Goal: Information Seeking & Learning: Learn about a topic

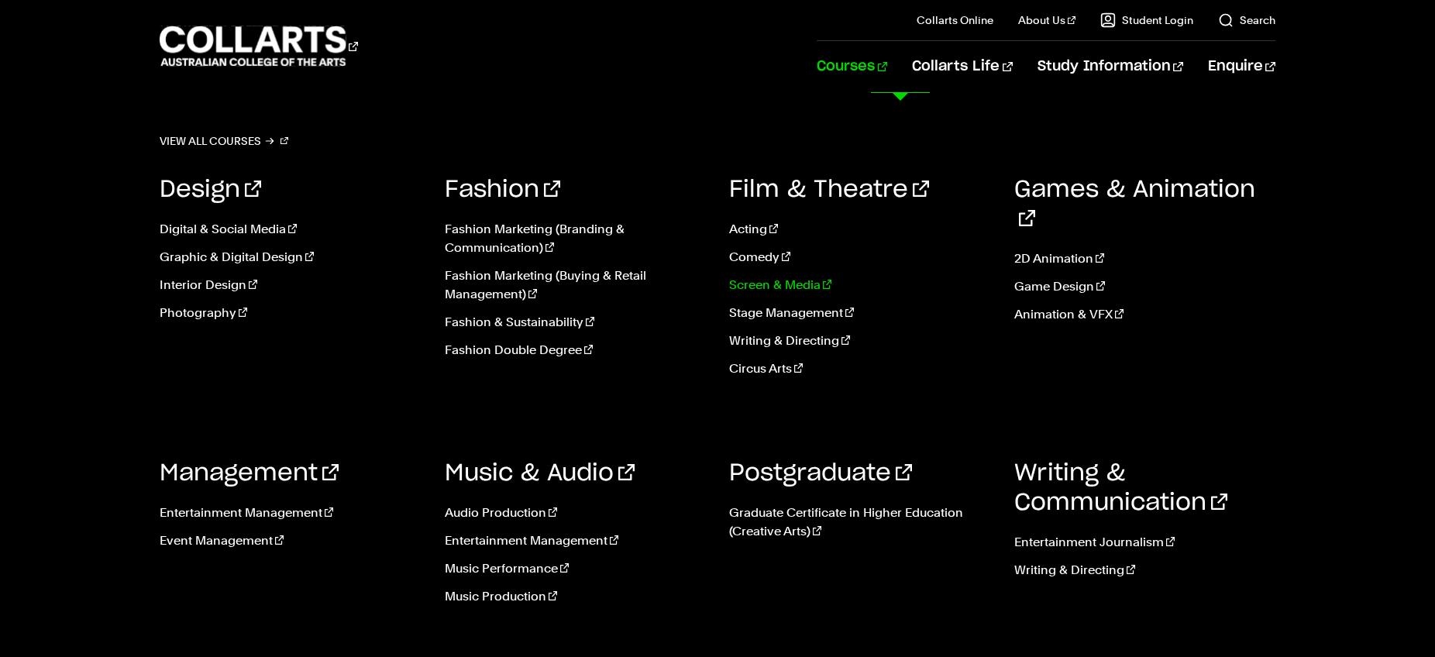
click at [782, 284] on link "Screen & Media" at bounding box center [860, 285] width 262 height 19
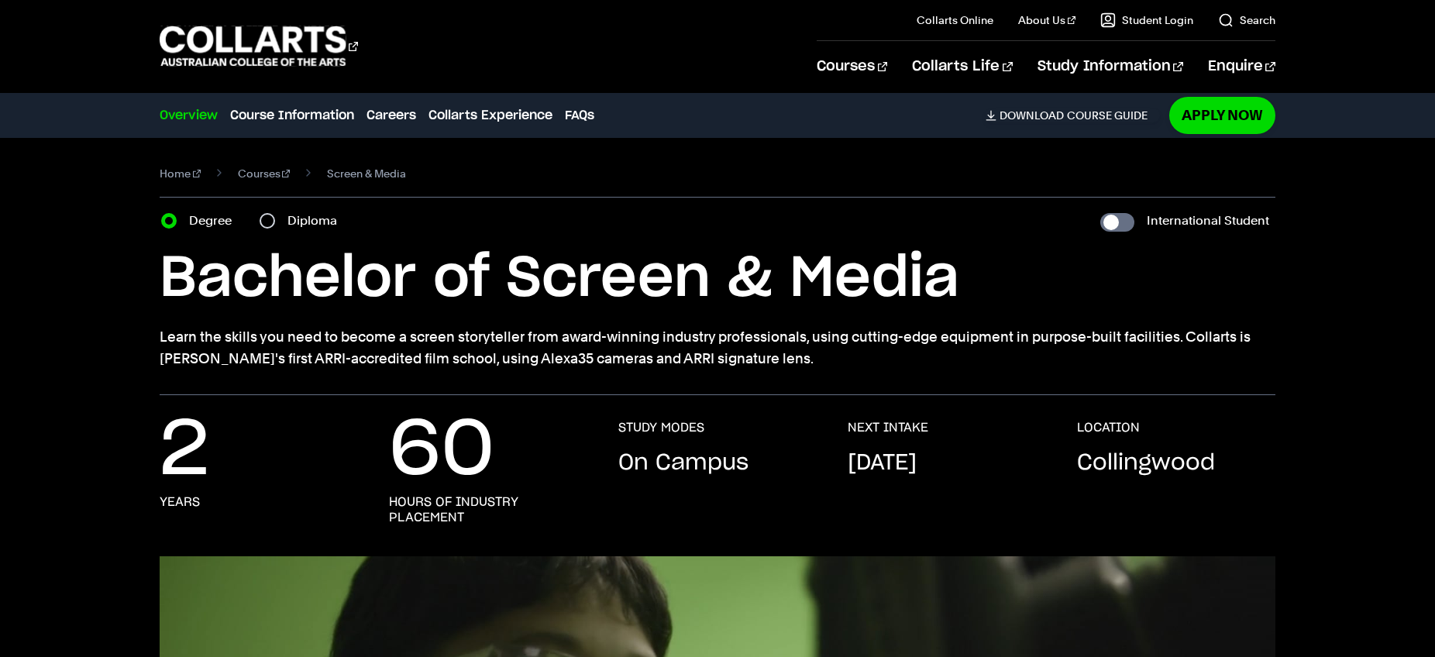
click at [304, 221] on label "Diploma" at bounding box center [316, 221] width 59 height 22
click at [275, 221] on input "Diploma" at bounding box center [267, 220] width 15 height 15
radio input "true"
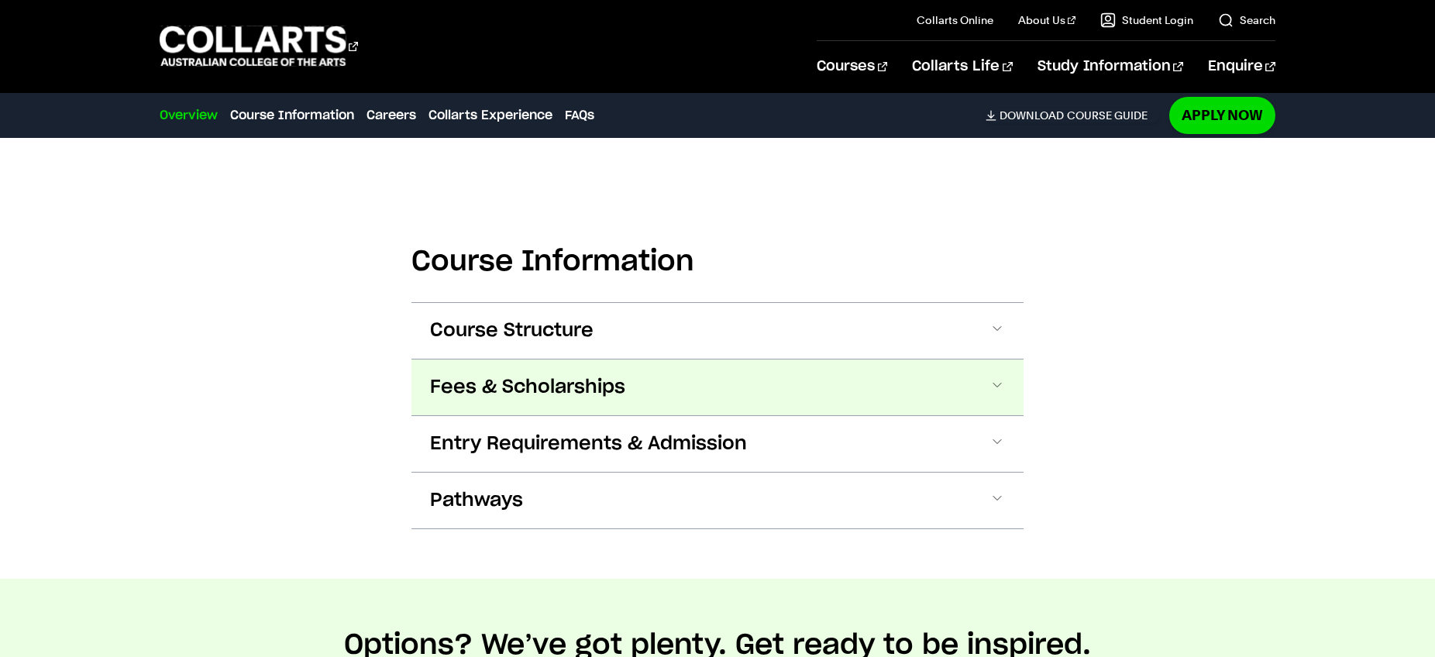
click at [0, 0] on span "Fees & Scholarships" at bounding box center [0, 0] width 0 height 0
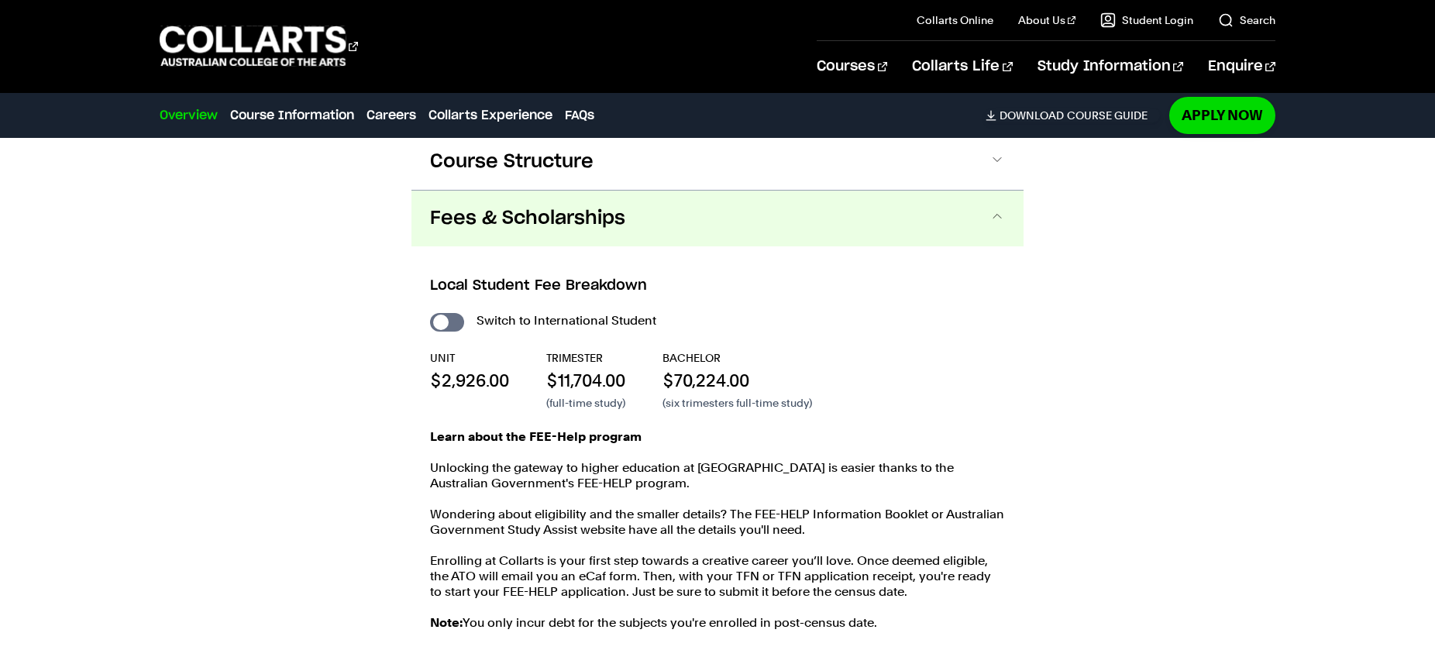
scroll to position [1639, 0]
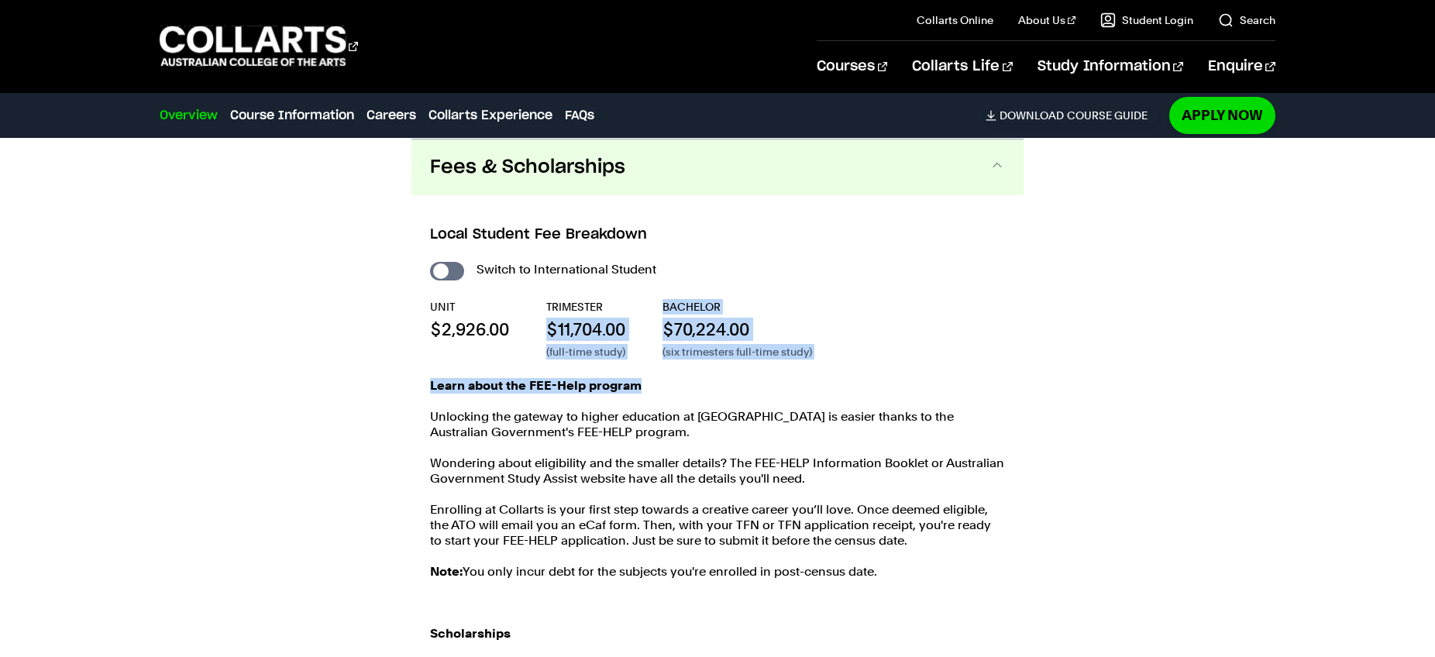
drag, startPoint x: 564, startPoint y: 329, endPoint x: 703, endPoint y: 388, distance: 151.0
click at [703, 388] on div "Switch to International Student UNIT $2,926.00 TRIMESTER $11,704.00 (full-time …" at bounding box center [717, 520] width 575 height 522
click at [703, 388] on p "Learn about the FEE-Help program" at bounding box center [717, 385] width 575 height 15
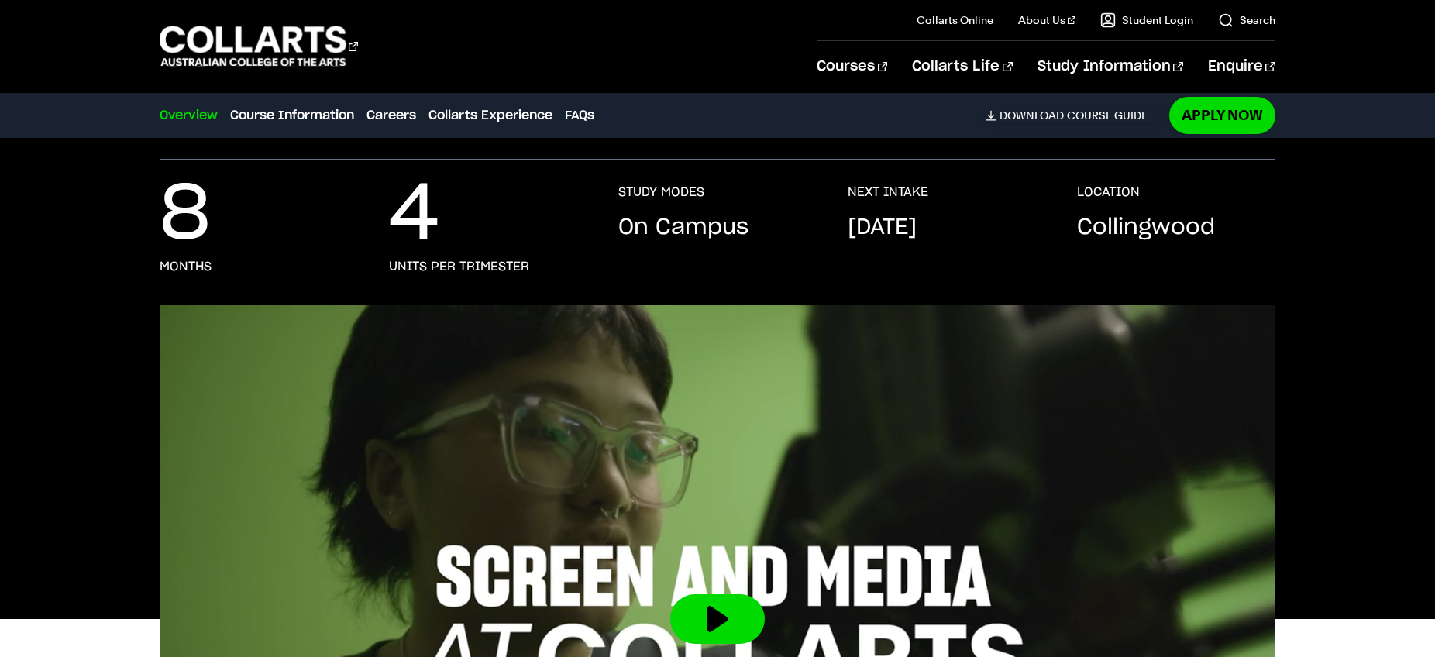
scroll to position [0, 0]
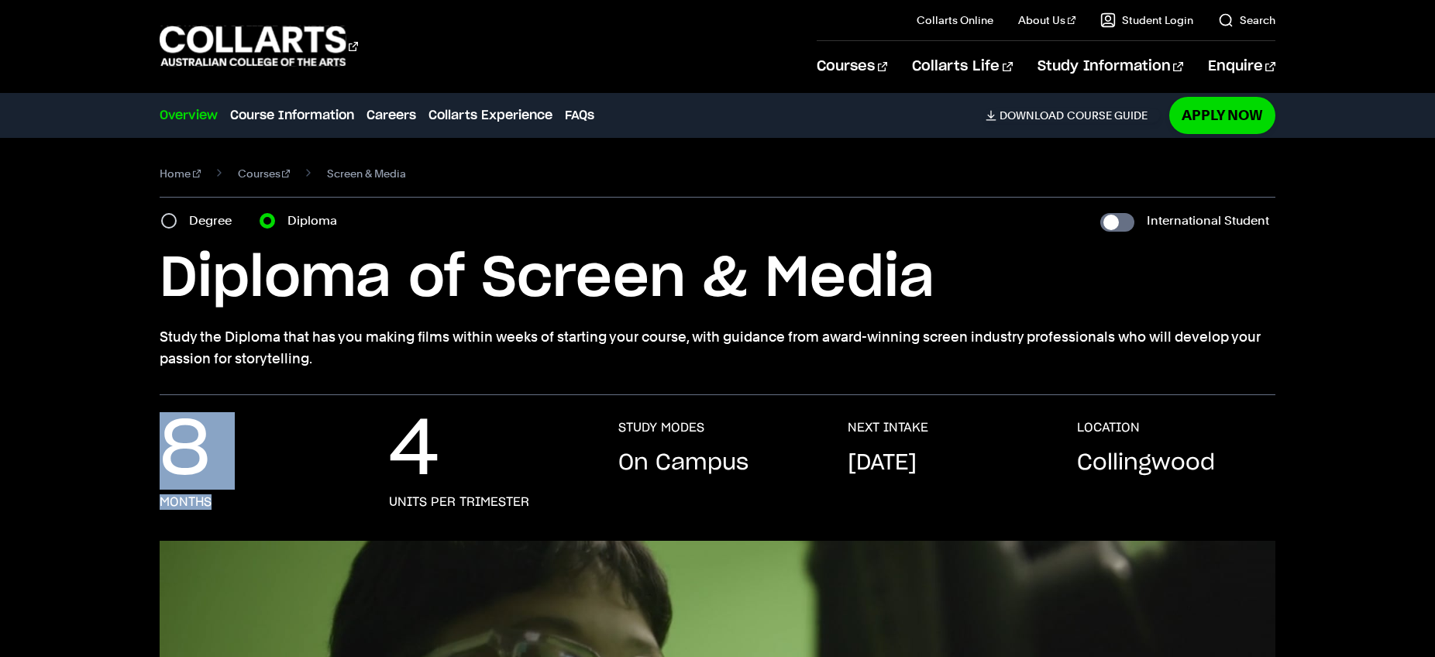
drag, startPoint x: 165, startPoint y: 447, endPoint x: 367, endPoint y: 501, distance: 209.4
click at [307, 502] on div "8 months" at bounding box center [259, 465] width 198 height 90
click at [384, 501] on div "8 months 4 units per trimester STUDY MODES On Campus NEXT INTAKE [DATE] LOCATIO…" at bounding box center [718, 480] width 1116 height 121
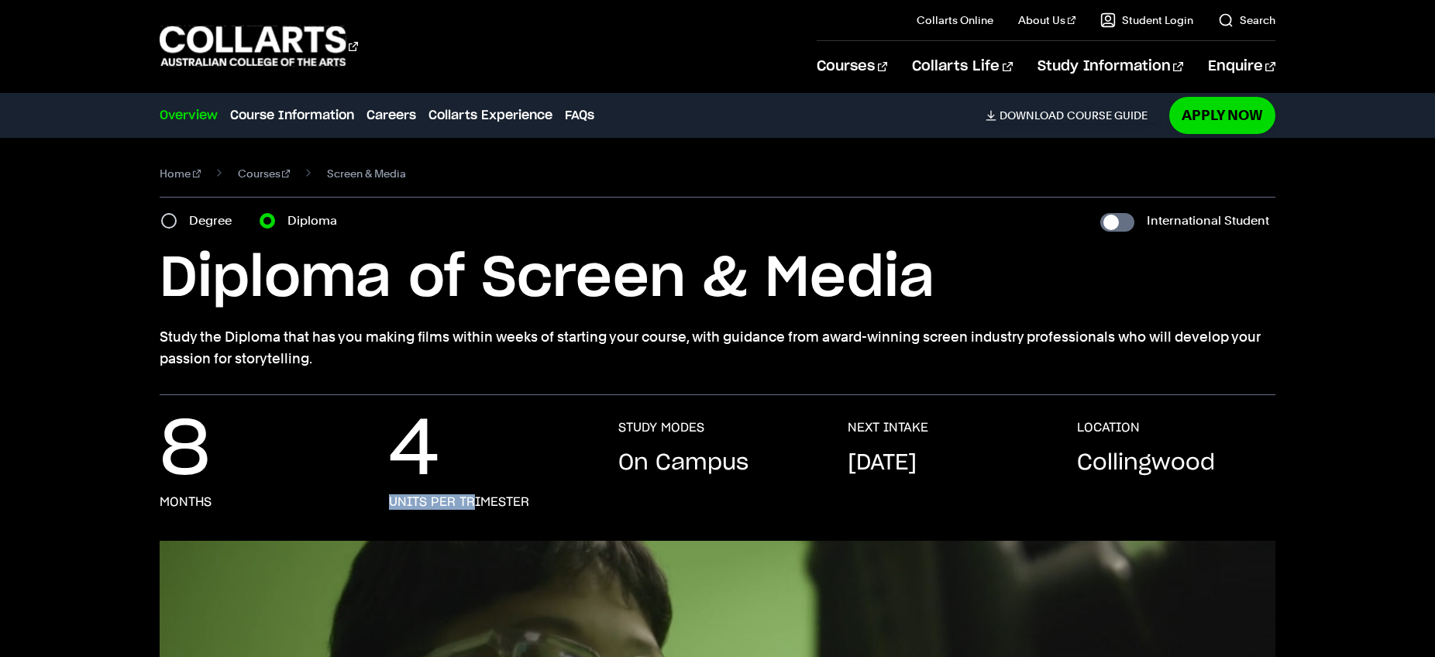
drag, startPoint x: 396, startPoint y: 493, endPoint x: 533, endPoint y: 508, distance: 138.0
click at [510, 507] on div "4 units per trimester" at bounding box center [488, 465] width 198 height 90
click at [533, 508] on div "4 units per trimester" at bounding box center [488, 465] width 198 height 90
drag, startPoint x: 419, startPoint y: 498, endPoint x: 536, endPoint y: 503, distance: 117.1
click at [504, 502] on h3 "units per trimester" at bounding box center [459, 501] width 140 height 15
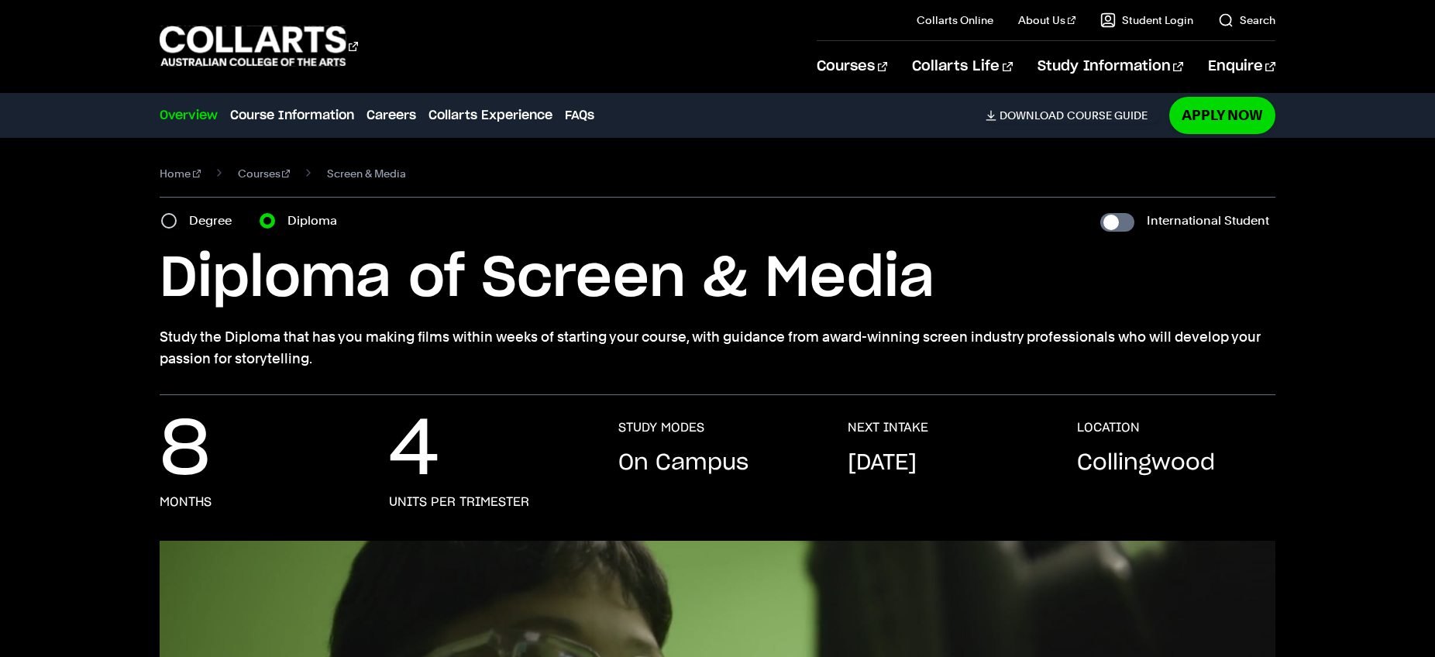
click at [537, 503] on div "4 units per trimester" at bounding box center [488, 465] width 198 height 90
drag, startPoint x: 659, startPoint y: 467, endPoint x: 734, endPoint y: 478, distance: 75.9
click at [733, 477] on p "On Campus" at bounding box center [683, 463] width 130 height 31
click at [735, 478] on p "On Campus" at bounding box center [683, 463] width 130 height 31
drag, startPoint x: 862, startPoint y: 446, endPoint x: 865, endPoint y: 460, distance: 14.3
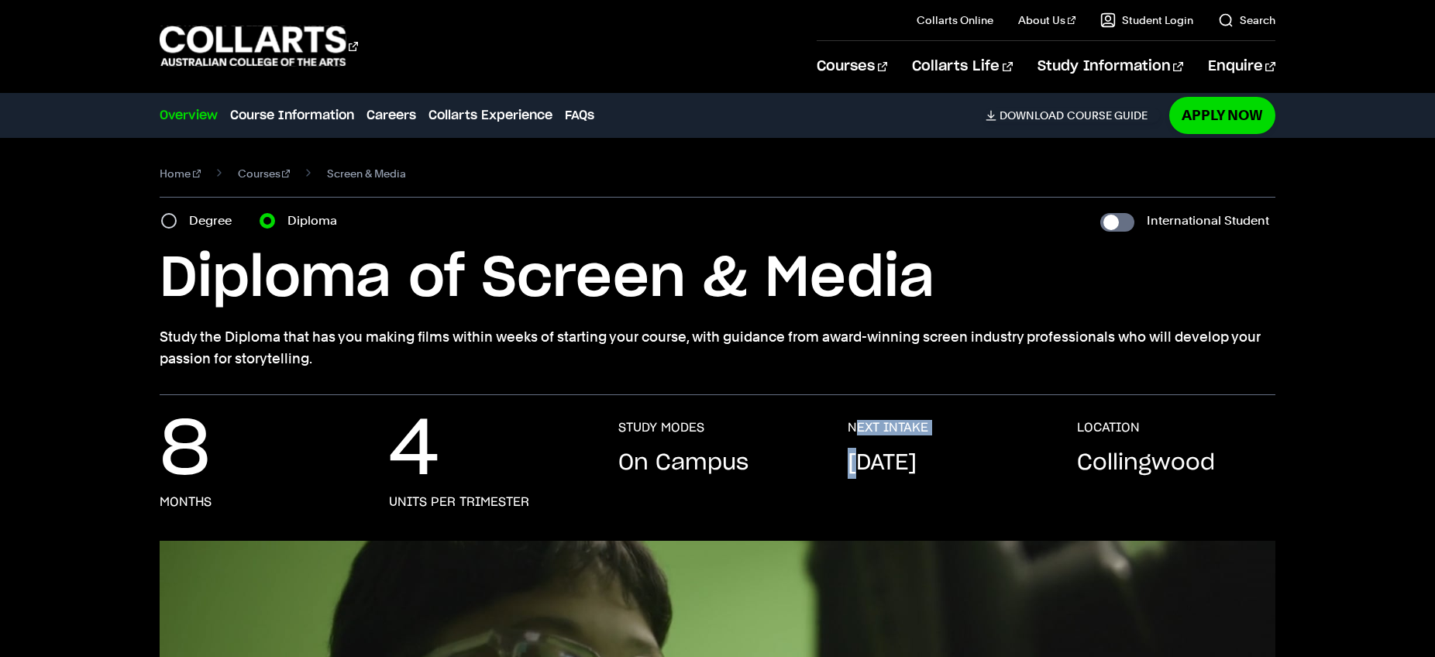
click at [865, 460] on div "NEXT INTAKE [DATE]" at bounding box center [947, 465] width 198 height 90
click at [865, 460] on p "[DATE]" at bounding box center [882, 463] width 69 height 31
drag, startPoint x: 851, startPoint y: 442, endPoint x: 883, endPoint y: 492, distance: 60.0
click at [883, 491] on div "NEXT INTAKE [DATE]" at bounding box center [947, 465] width 198 height 90
click at [883, 492] on div "NEXT INTAKE [DATE]" at bounding box center [947, 465] width 198 height 90
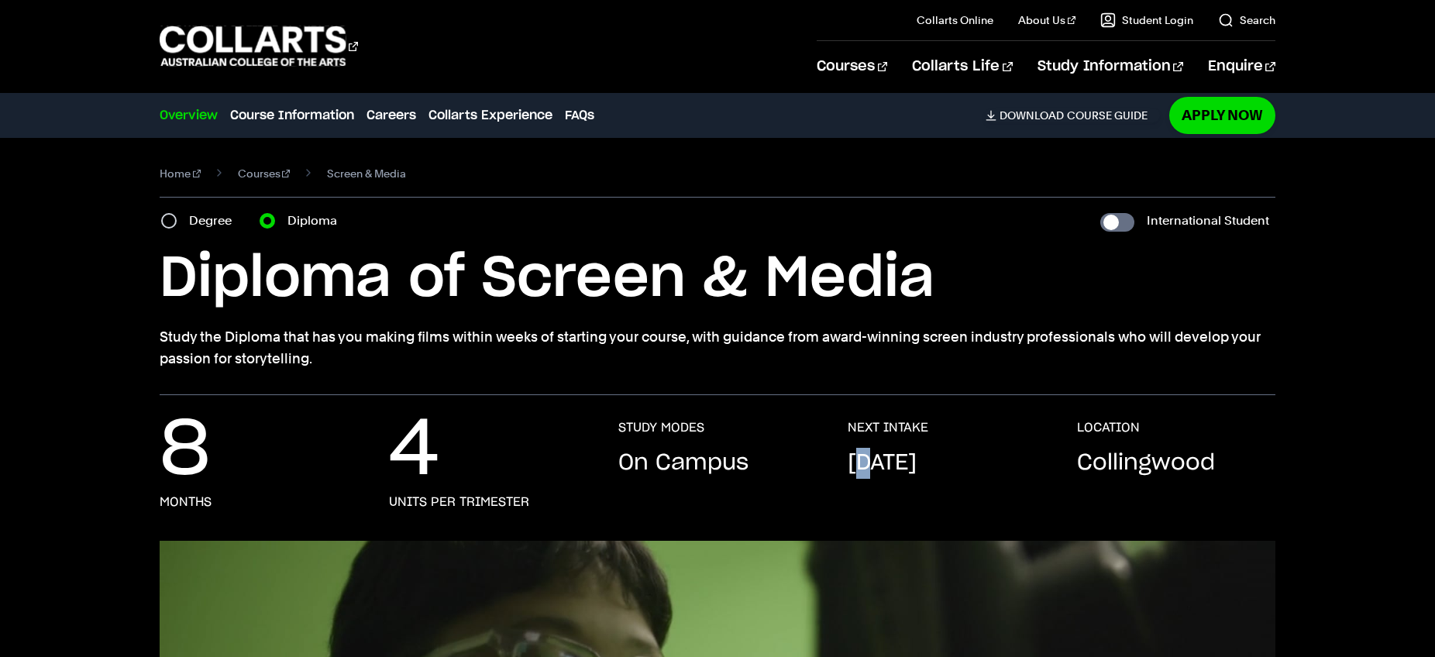
click at [870, 477] on p "[DATE]" at bounding box center [882, 463] width 69 height 31
click at [871, 477] on p "[DATE]" at bounding box center [882, 463] width 69 height 31
click at [866, 478] on p "[DATE]" at bounding box center [882, 463] width 69 height 31
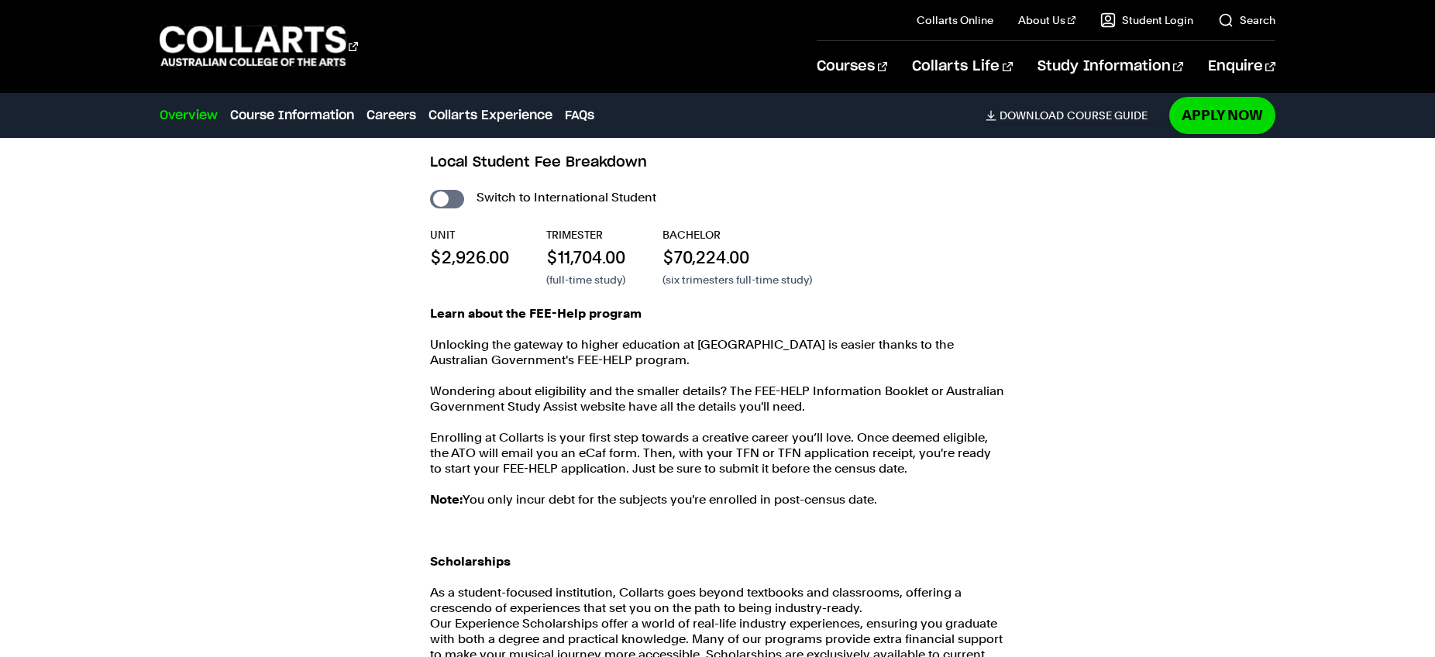
scroll to position [1684, 0]
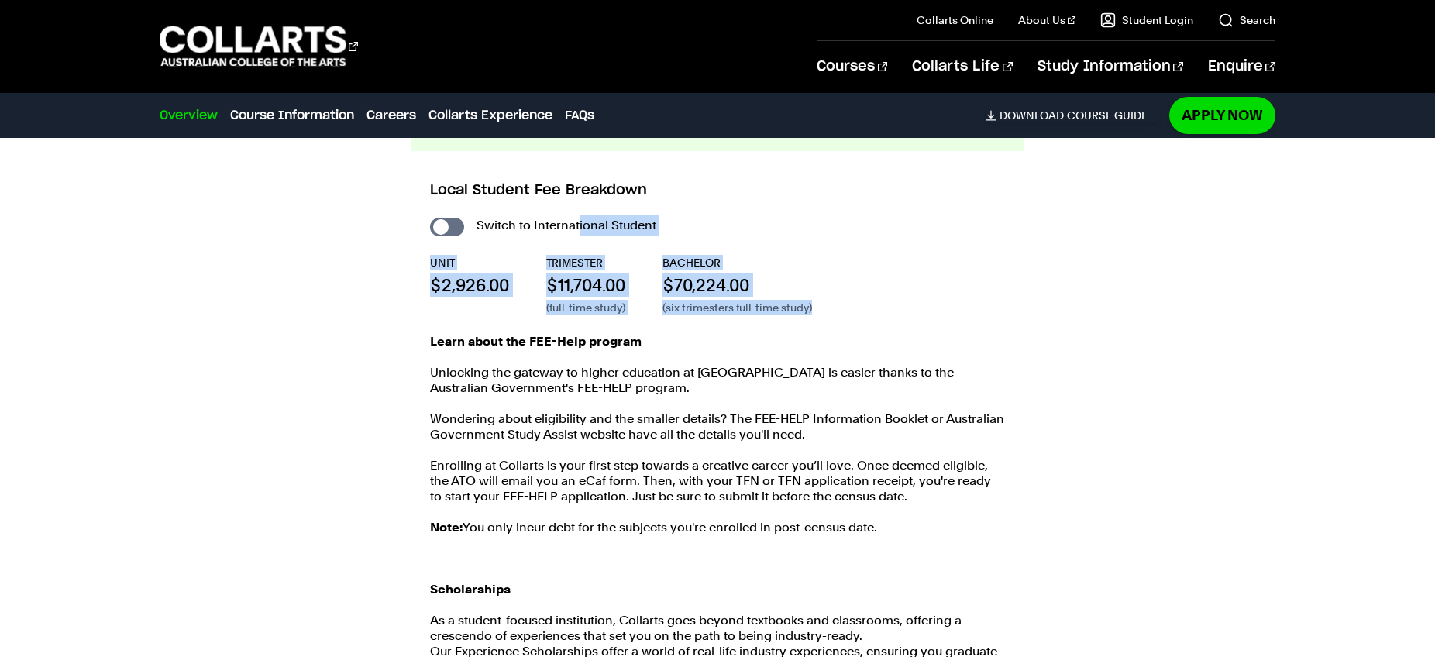
drag, startPoint x: 635, startPoint y: 285, endPoint x: 655, endPoint y: 330, distance: 49.2
click at [655, 330] on div "Switch to International Student UNIT $2,926.00 TRIMESTER $11,704.00 (full-time …" at bounding box center [717, 476] width 575 height 522
click at [655, 331] on div "Switch to International Student UNIT $2,926.00 TRIMESTER $11,704.00 (full-time …" at bounding box center [717, 476] width 575 height 522
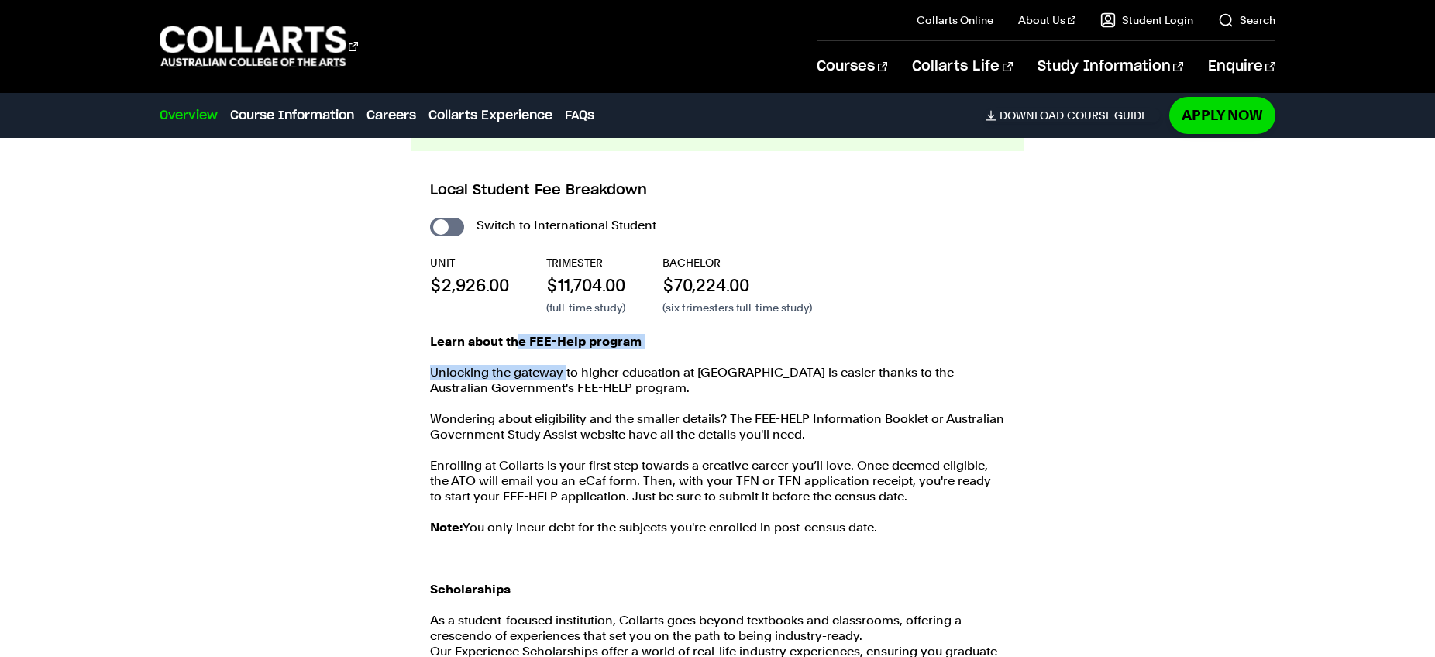
drag, startPoint x: 521, startPoint y: 340, endPoint x: 570, endPoint y: 373, distance: 59.1
click at [569, 373] on div "Learn about the FEE-Help program Unlocking the gateway to higher education at […" at bounding box center [717, 535] width 575 height 403
click at [570, 373] on p "Unlocking the gateway to higher education at [GEOGRAPHIC_DATA] is easier thanks…" at bounding box center [717, 380] width 575 height 31
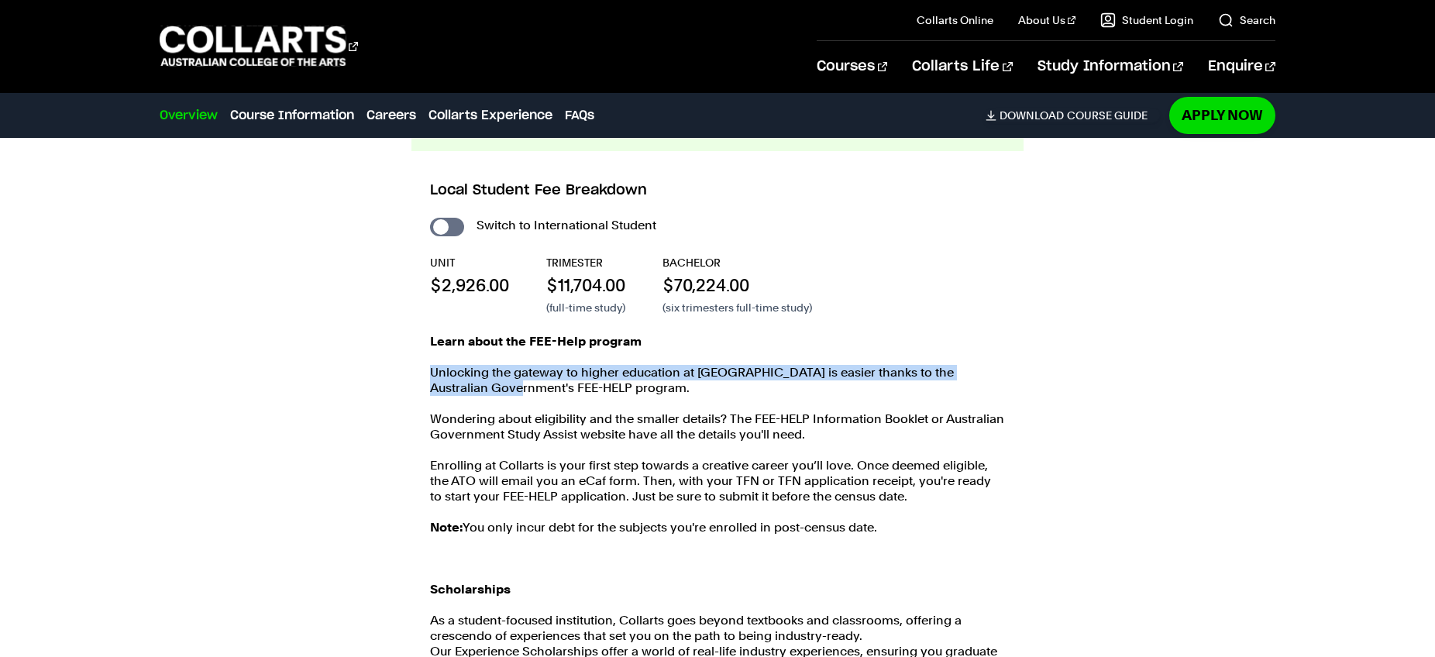
drag, startPoint x: 516, startPoint y: 384, endPoint x: 528, endPoint y: 405, distance: 24.6
click at [526, 403] on div "Learn about the FEE-Help program Unlocking the gateway to higher education at […" at bounding box center [717, 535] width 575 height 403
click at [528, 406] on div "Learn about the FEE-Help program Unlocking the gateway to higher education at […" at bounding box center [717, 535] width 575 height 403
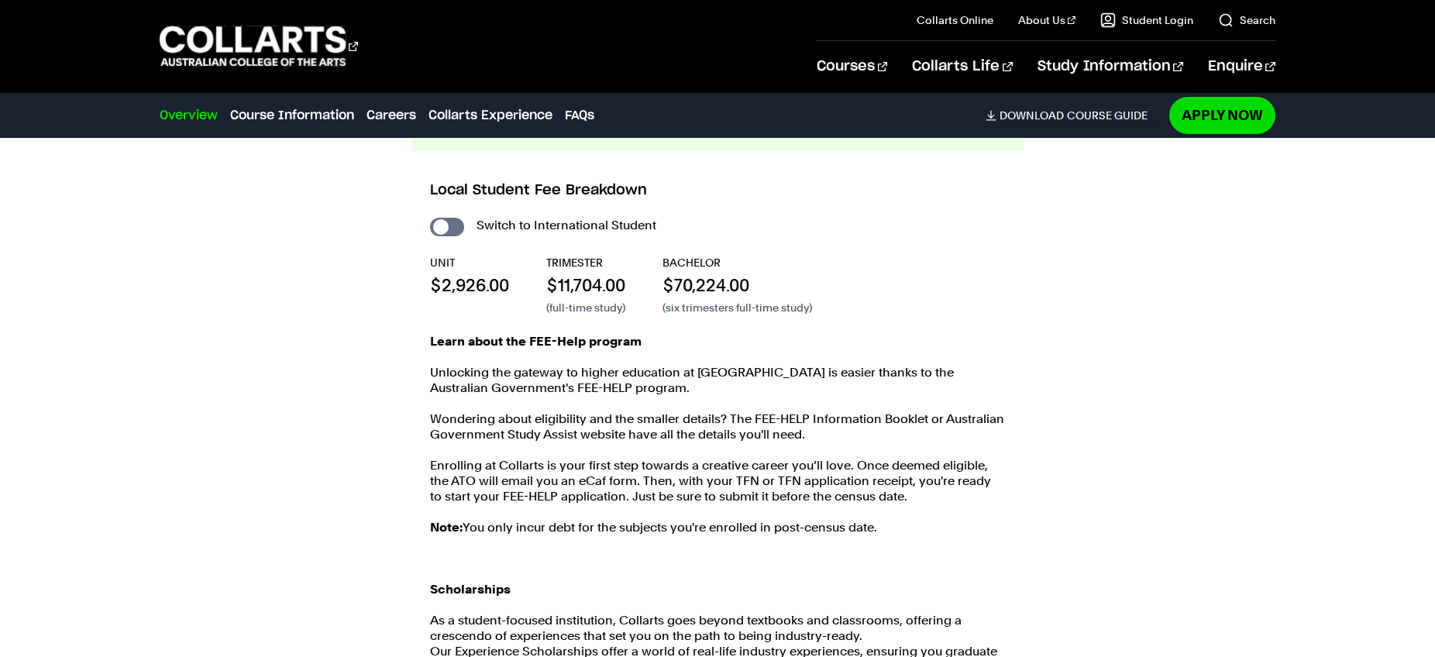
click at [447, 369] on p "Unlocking the gateway to higher education at [GEOGRAPHIC_DATA] is easier thanks…" at bounding box center [717, 380] width 575 height 31
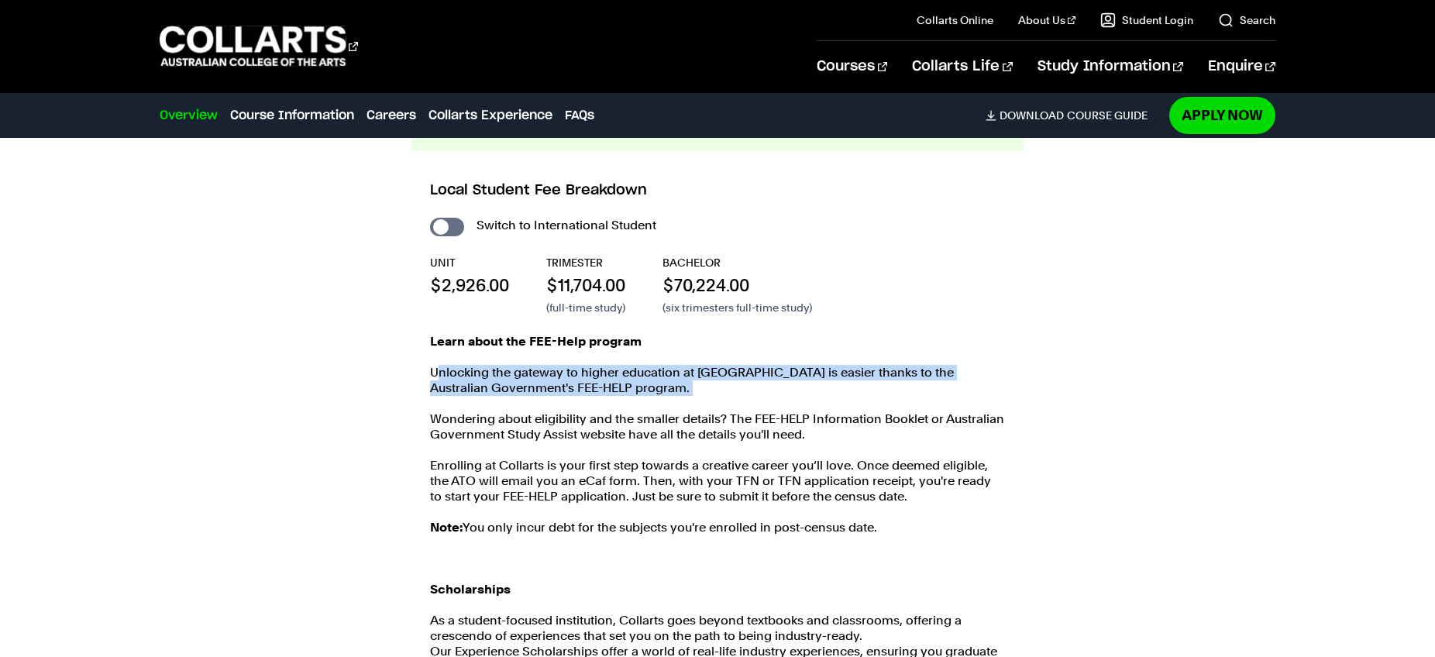
drag, startPoint x: 439, startPoint y: 371, endPoint x: 482, endPoint y: 428, distance: 71.3
click at [482, 427] on div "Learn about the FEE-Help program Unlocking the gateway to higher education at […" at bounding box center [717, 535] width 575 height 403
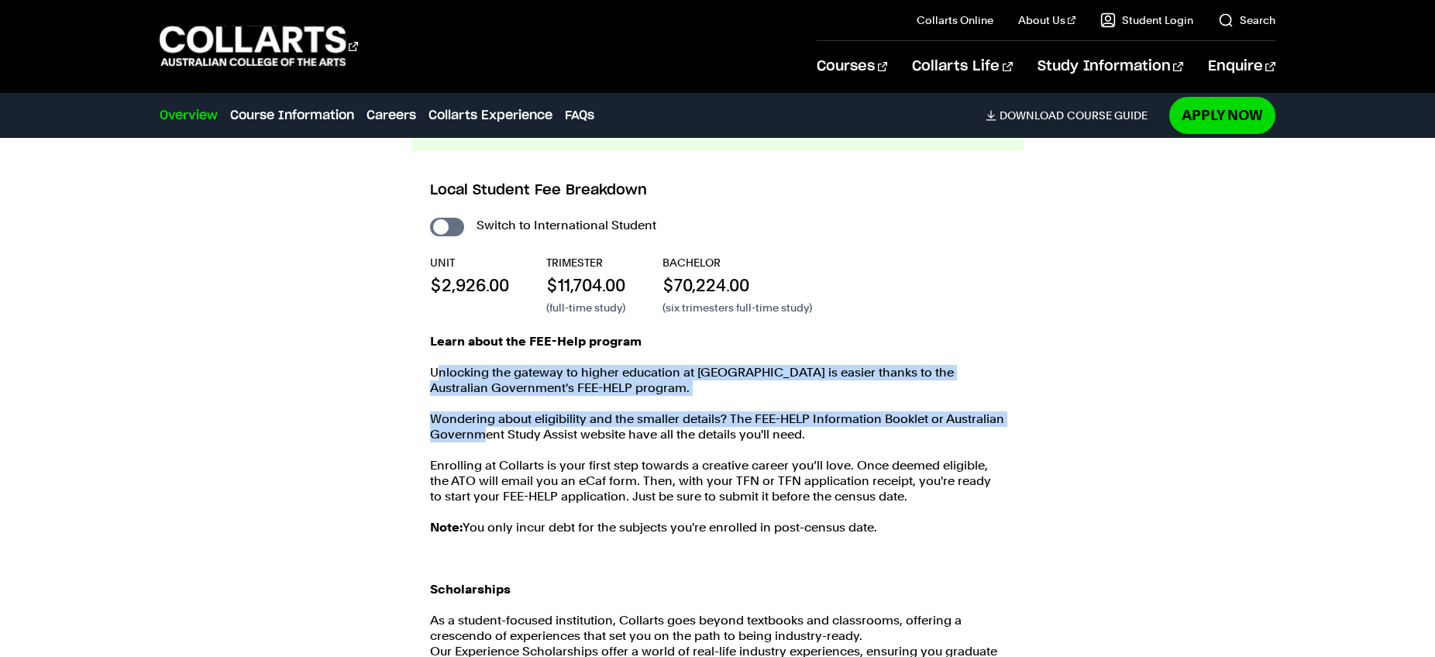
click at [483, 428] on p "Wondering about eligibility and the smaller details? The FEE-HELP Information B…" at bounding box center [717, 426] width 575 height 31
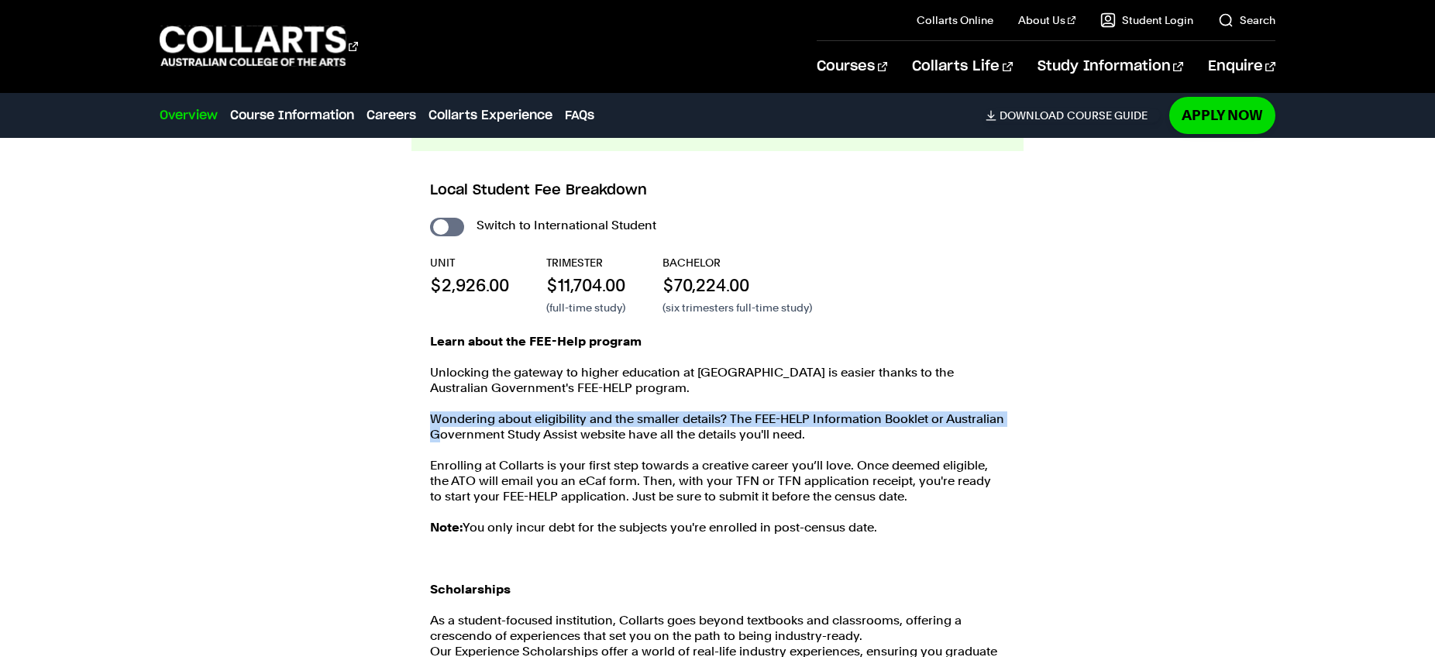
drag, startPoint x: 424, startPoint y: 411, endPoint x: 440, endPoint y: 440, distance: 33.0
click at [439, 436] on div "Local Student Fee Breakdown Switch to International Student UNIT $2,926.00 TRIM…" at bounding box center [717, 451] width 612 height 601
click at [440, 440] on p "Wondering about eligibility and the smaller details? The FEE-HELP Information B…" at bounding box center [717, 426] width 575 height 31
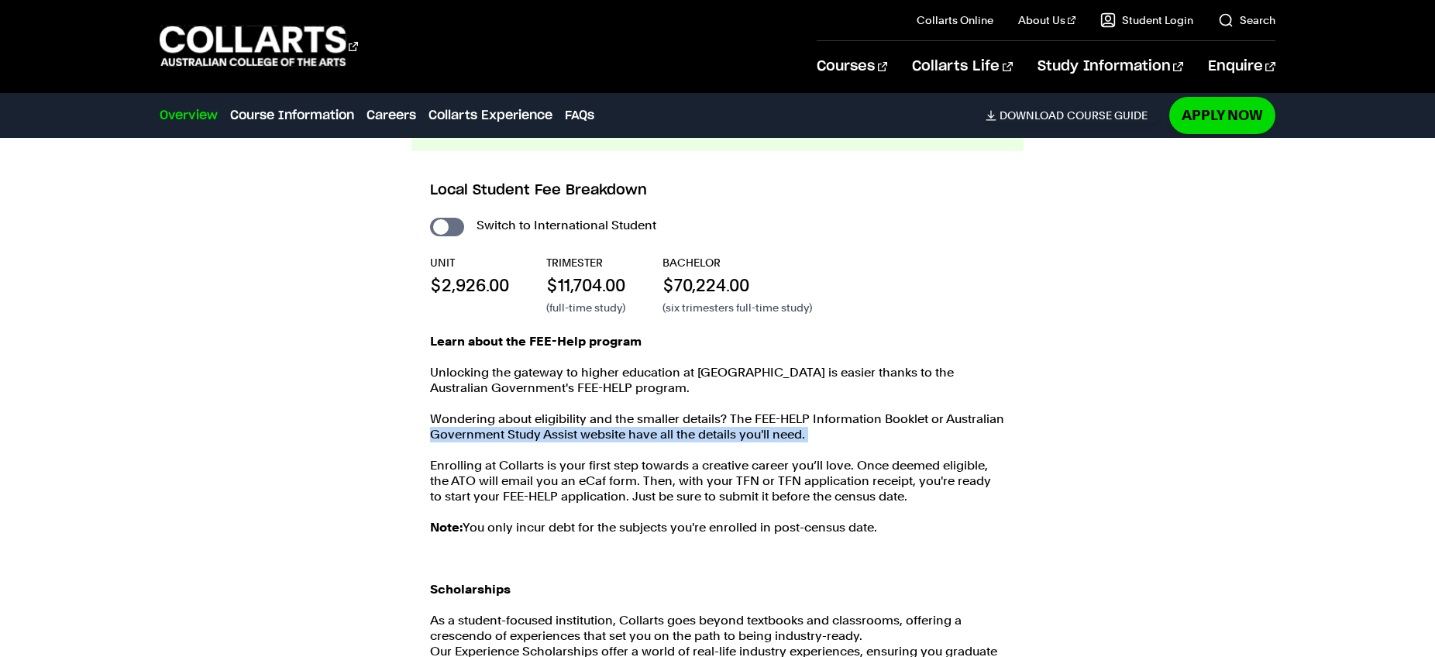
drag, startPoint x: 449, startPoint y: 454, endPoint x: 455, endPoint y: 464, distance: 11.4
click at [452, 461] on div "Learn about the FEE-Help program Unlocking the gateway to higher education at […" at bounding box center [717, 535] width 575 height 403
drag, startPoint x: 448, startPoint y: 370, endPoint x: 459, endPoint y: 418, distance: 49.2
click at [458, 414] on div "Learn about the FEE-Help program Unlocking the gateway to higher education at […" at bounding box center [717, 535] width 575 height 403
click at [459, 418] on p "Wondering about eligibility and the smaller details? The FEE-HELP Information B…" at bounding box center [717, 426] width 575 height 31
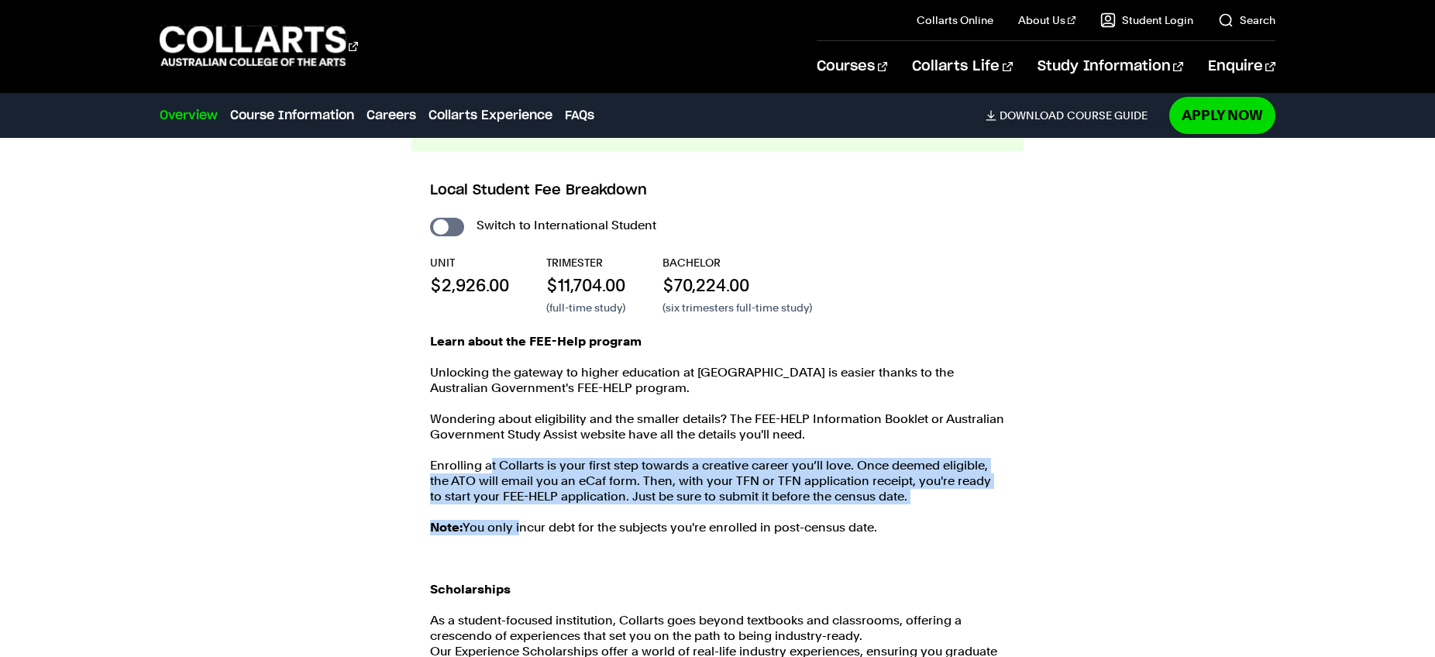
drag, startPoint x: 517, startPoint y: 517, endPoint x: 521, endPoint y: 524, distance: 8.4
click at [521, 522] on div "Learn about the FEE-Help program Unlocking the gateway to higher education at […" at bounding box center [717, 535] width 575 height 403
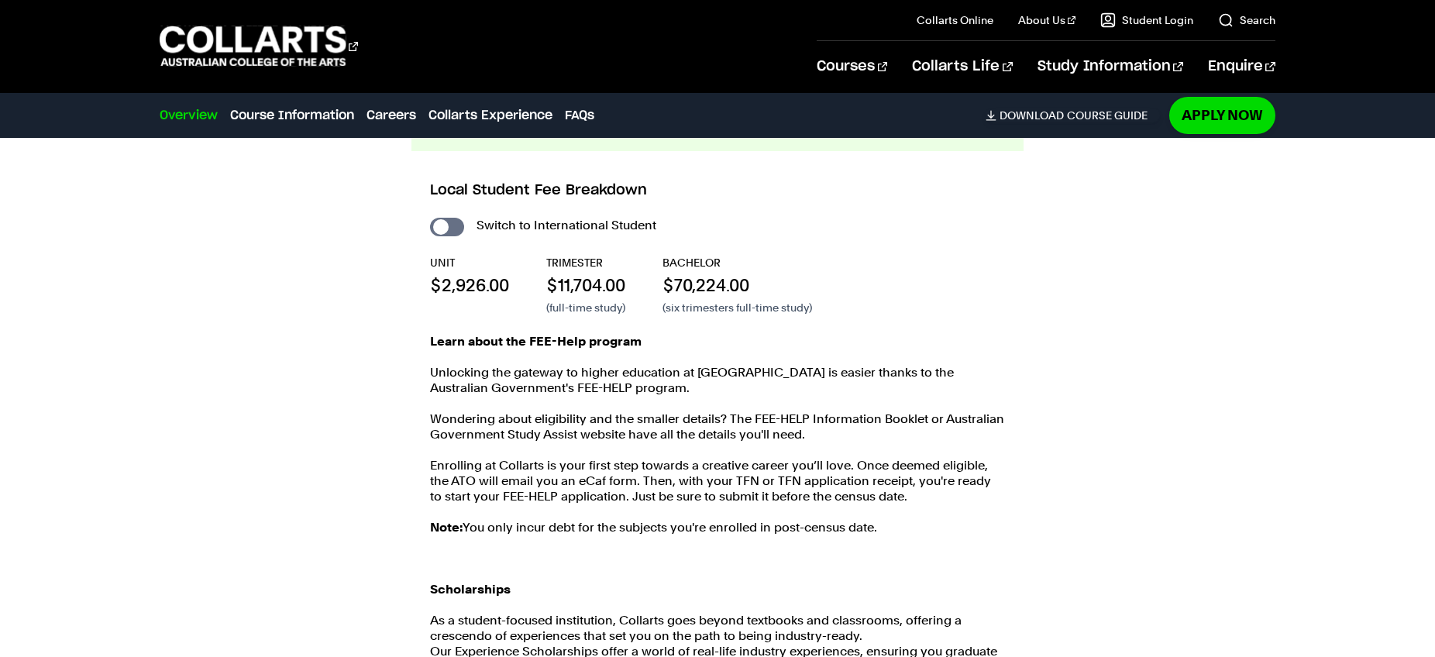
click at [521, 524] on p "Note: You only incur debt for the subjects you're enrolled in post-census date." at bounding box center [717, 527] width 575 height 15
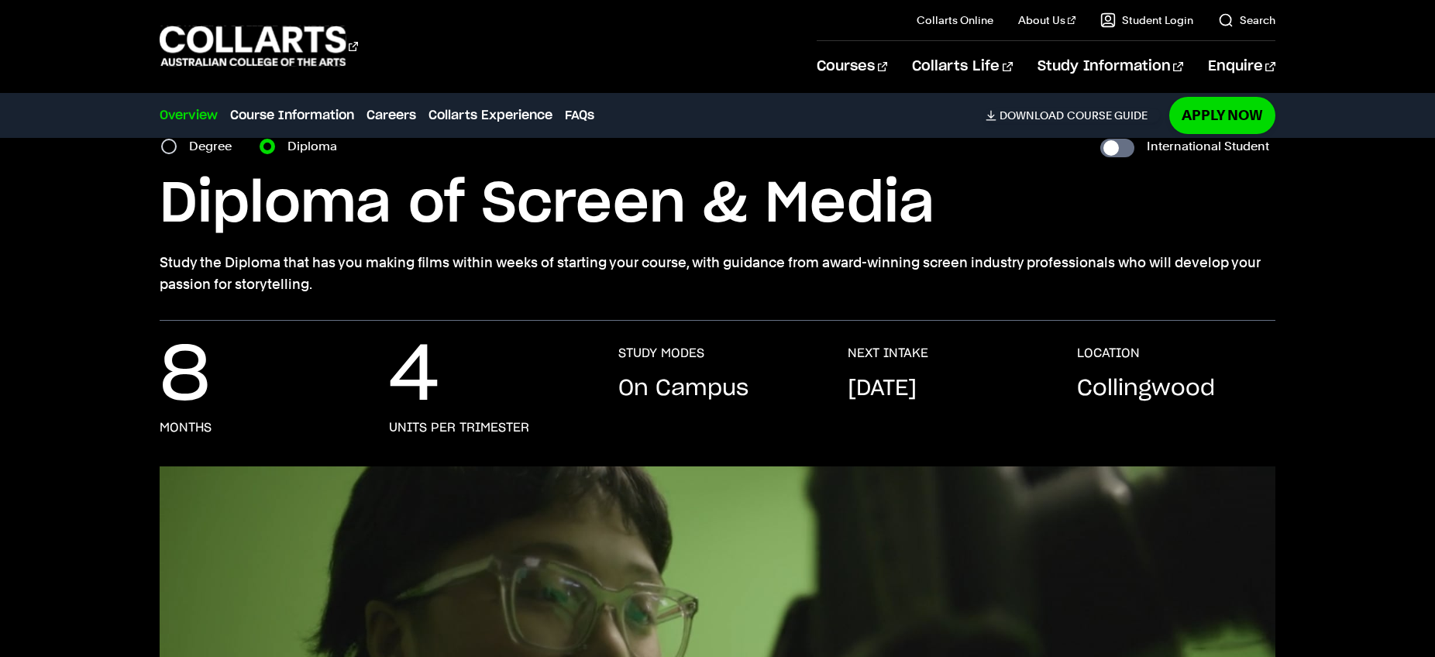
scroll to position [0, 0]
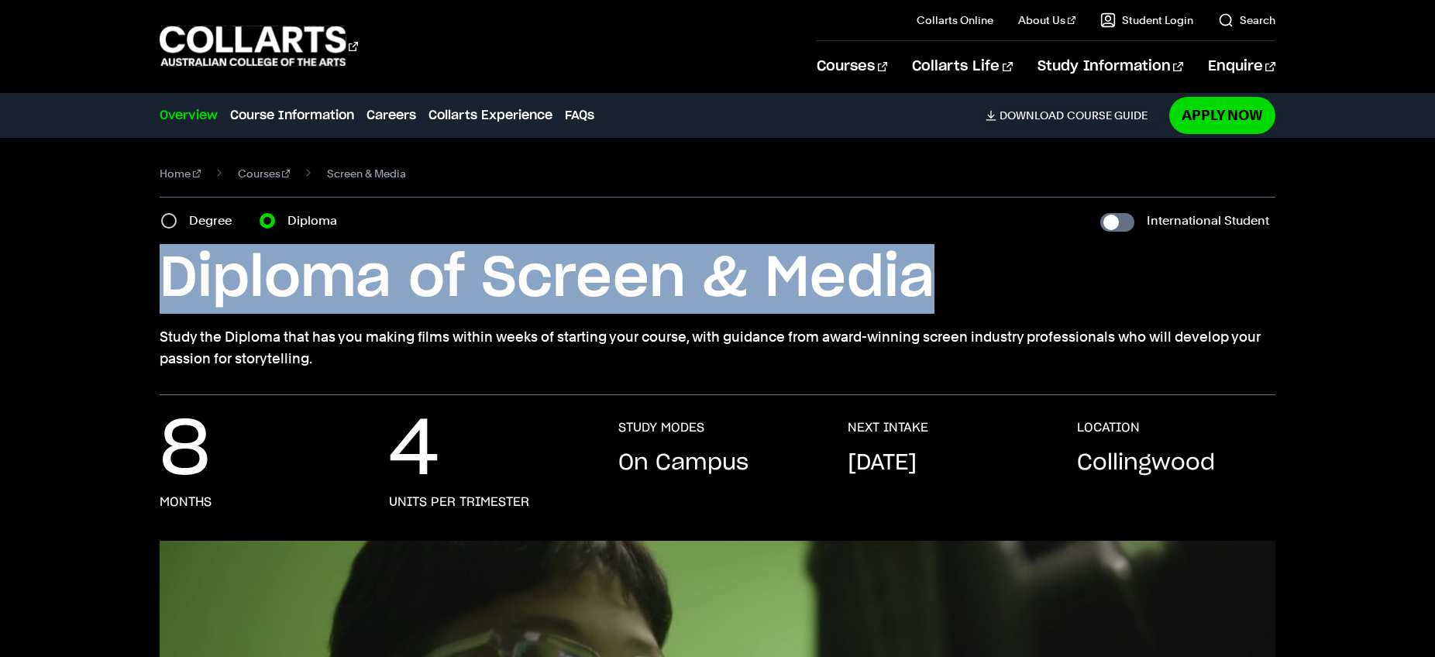
drag, startPoint x: 946, startPoint y: 287, endPoint x: 159, endPoint y: 274, distance: 787.3
click at [0, 0] on h1 "Diploma of Screen & Media" at bounding box center [0, 0] width 0 height 0
copy h1 "Diploma of Screen & Media"
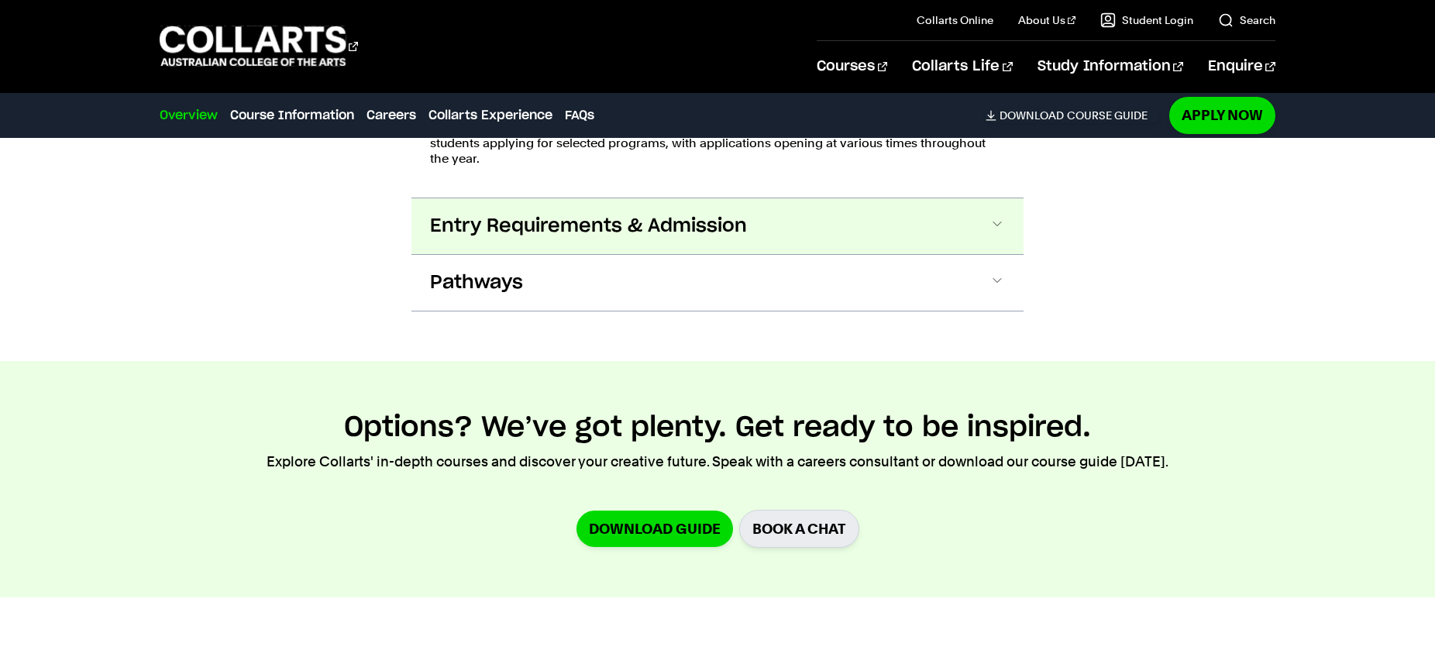
click at [0, 0] on span "Entry Requirements & Admission" at bounding box center [0, 0] width 0 height 0
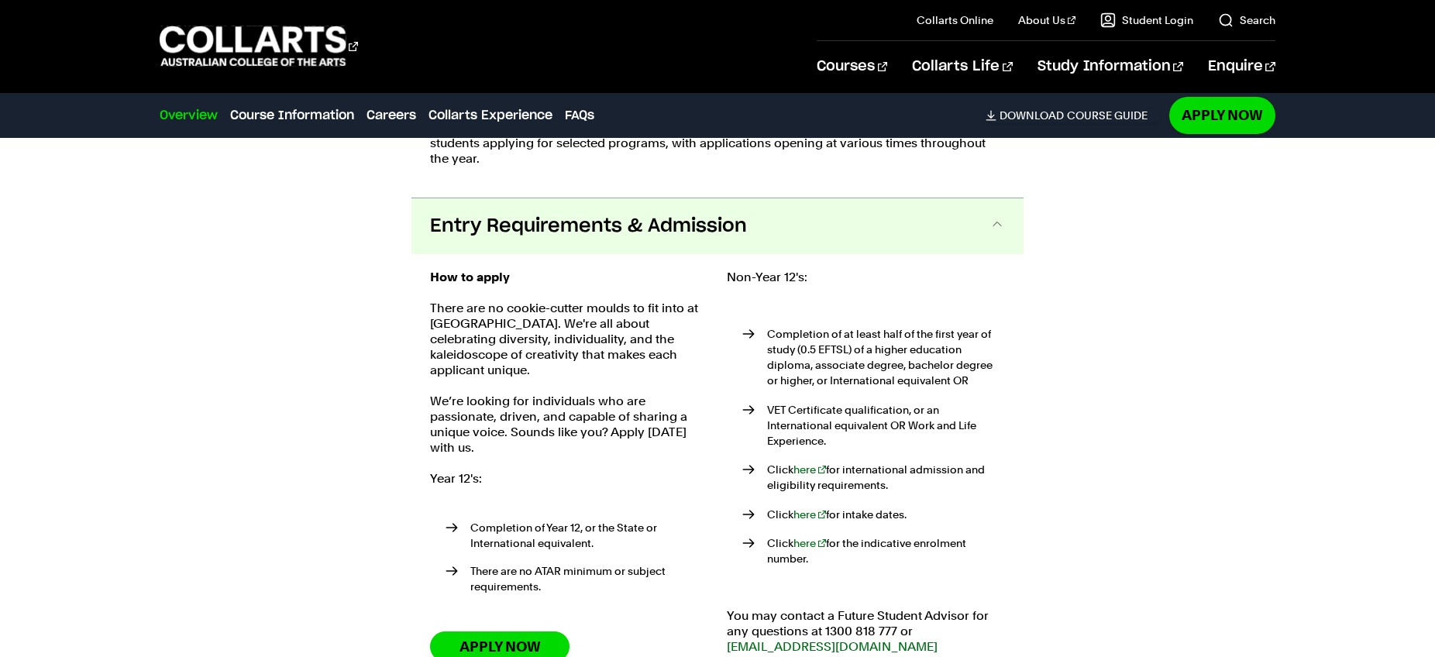
scroll to position [2297, 0]
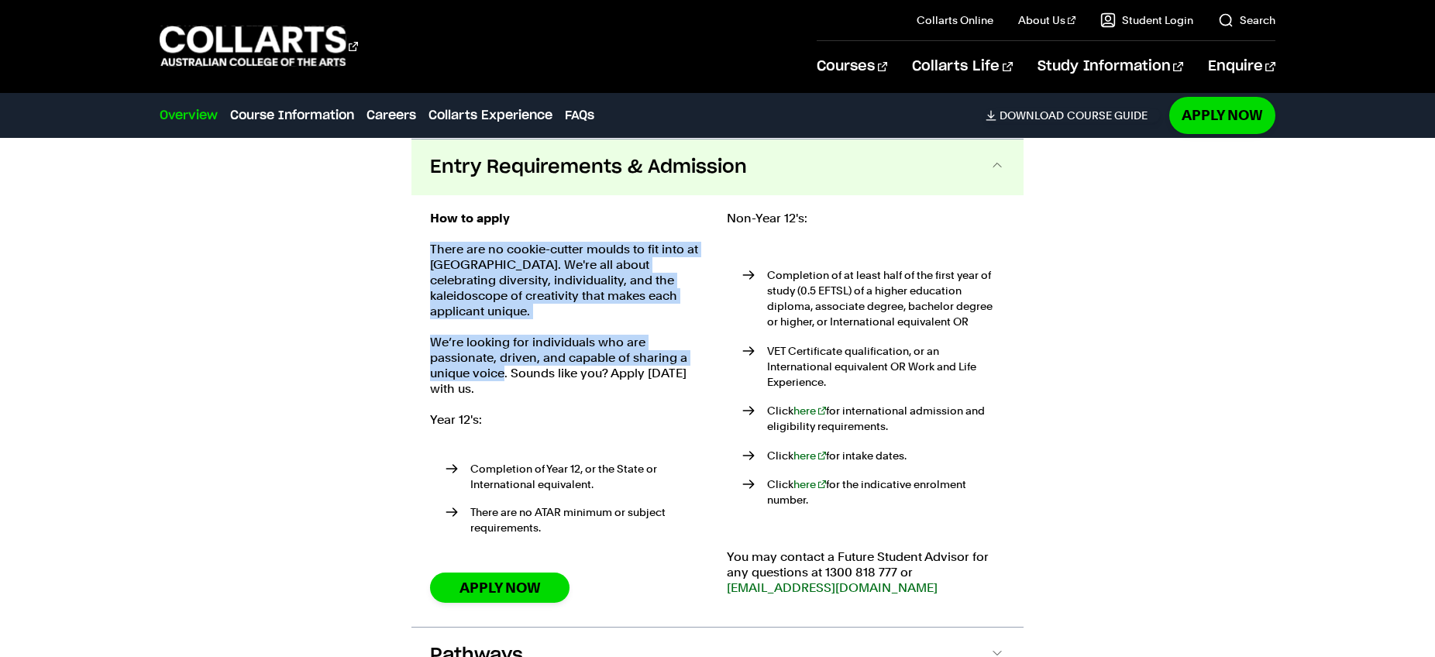
drag, startPoint x: 440, startPoint y: 237, endPoint x: 504, endPoint y: 358, distance: 136.6
click at [504, 358] on div "How to apply There are no cookie-cutter moulds to fit into at Collarts. We're a…" at bounding box center [569, 411] width 278 height 401
click at [504, 358] on p "We’re looking for individuals who are passionate, driven, and capable of sharin…" at bounding box center [569, 366] width 278 height 62
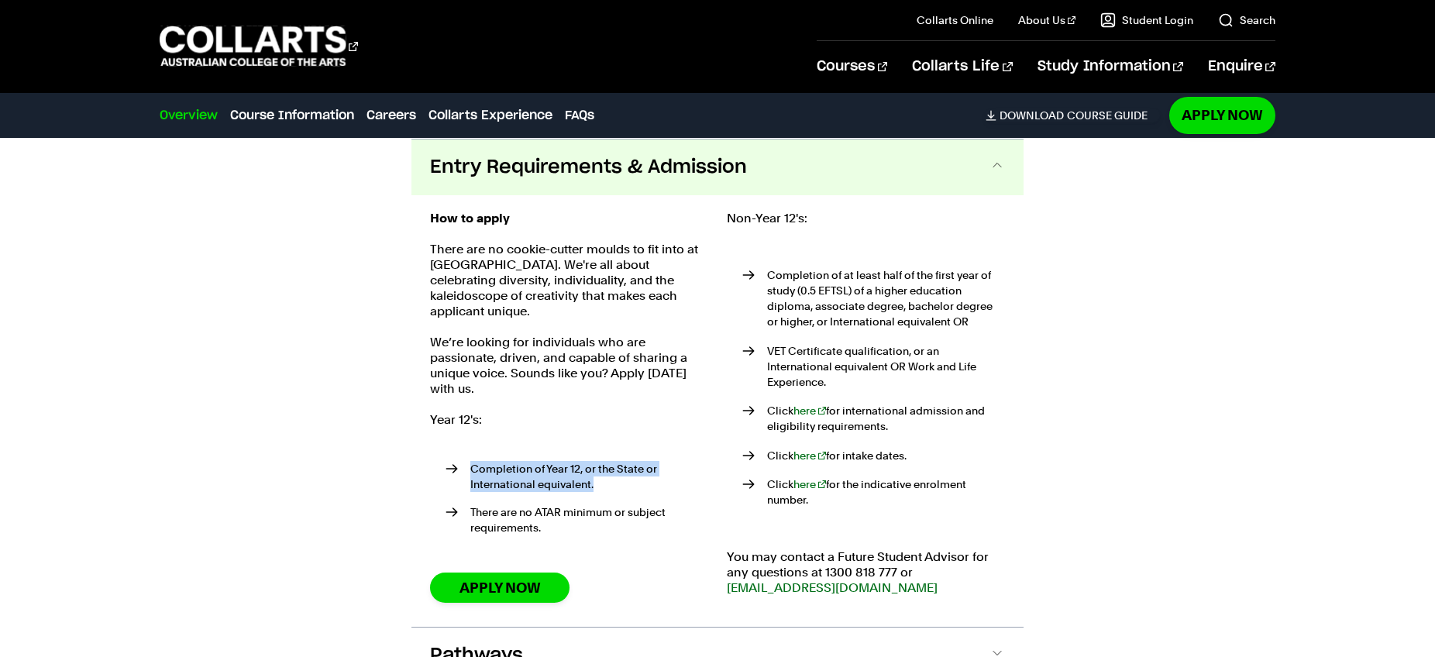
drag, startPoint x: 472, startPoint y: 433, endPoint x: 634, endPoint y: 470, distance: 166.0
click at [634, 470] on div "How to apply There are no cookie-cutter moulds to fit into at Collarts. We're a…" at bounding box center [569, 411] width 278 height 401
click at [634, 470] on li "Completion of Year 12, or the State or International equivalent." at bounding box center [577, 476] width 263 height 31
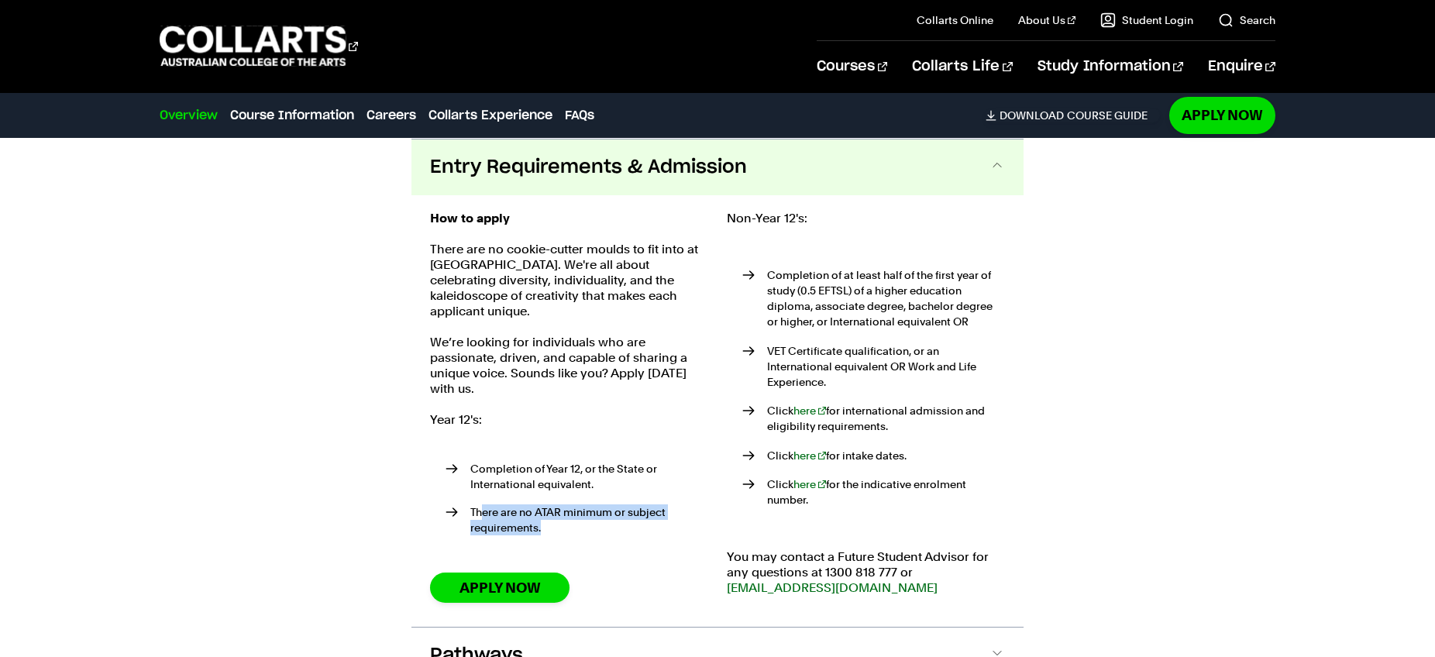
drag, startPoint x: 481, startPoint y: 497, endPoint x: 541, endPoint y: 519, distance: 63.8
click at [541, 519] on li "There are no ATAR minimum or subject requirements." at bounding box center [577, 519] width 263 height 31
click at [540, 519] on li "There are no ATAR minimum or subject requirements." at bounding box center [577, 519] width 263 height 31
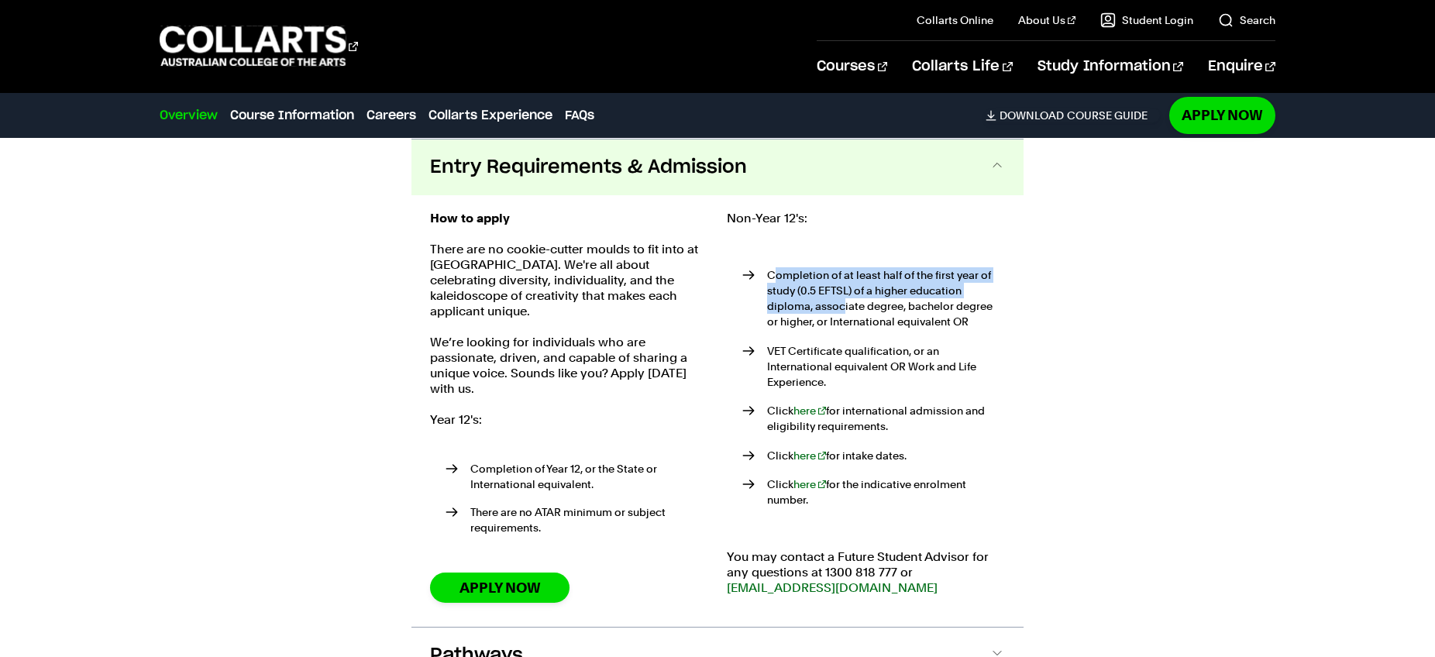
drag, startPoint x: 775, startPoint y: 276, endPoint x: 845, endPoint y: 313, distance: 79.0
click at [845, 313] on p "Completion of at least half of the first year of study (0.5 EFTSL) of a higher …" at bounding box center [886, 298] width 238 height 62
drag, startPoint x: 739, startPoint y: 218, endPoint x: 796, endPoint y: 266, distance: 74.2
click at [794, 262] on div "Non-Year 12's: Completion of at least half of the first year of study (0.5 EFTS…" at bounding box center [866, 411] width 278 height 401
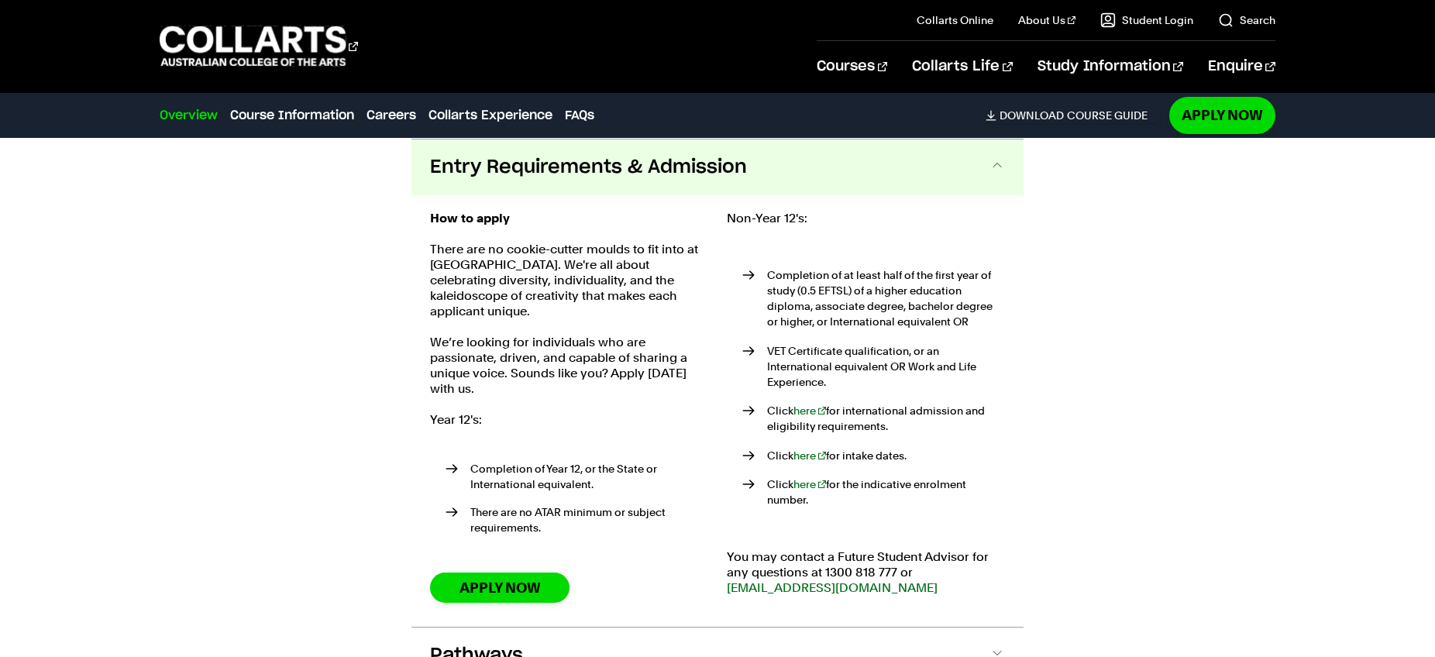
click at [796, 267] on ul "Completion of at least half of the first year of study (0.5 EFTSL) of a higher …" at bounding box center [866, 388] width 278 height 292
drag, startPoint x: 775, startPoint y: 282, endPoint x: 786, endPoint y: 301, distance: 22.6
click at [786, 301] on p "Completion of at least half of the first year of study (0.5 EFTSL) of a higher …" at bounding box center [886, 298] width 238 height 62
drag, startPoint x: 777, startPoint y: 277, endPoint x: 797, endPoint y: 291, distance: 25.0
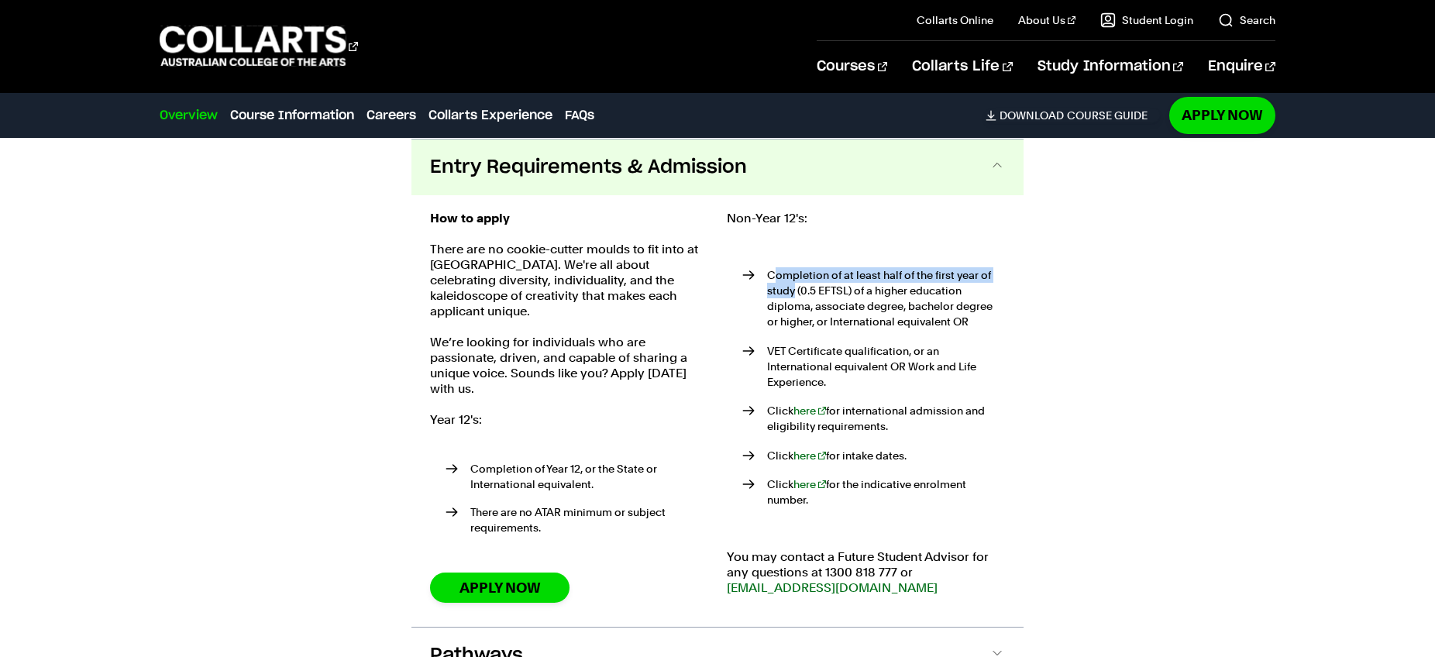
click at [797, 291] on p "Completion of at least half of the first year of study (0.5 EFTSL) of a higher …" at bounding box center [886, 298] width 238 height 62
drag, startPoint x: 782, startPoint y: 293, endPoint x: 817, endPoint y: 309, distance: 39.2
click at [817, 309] on p "Completion of at least half of the first year of study (0.5 EFTSL) of a higher …" at bounding box center [886, 298] width 238 height 62
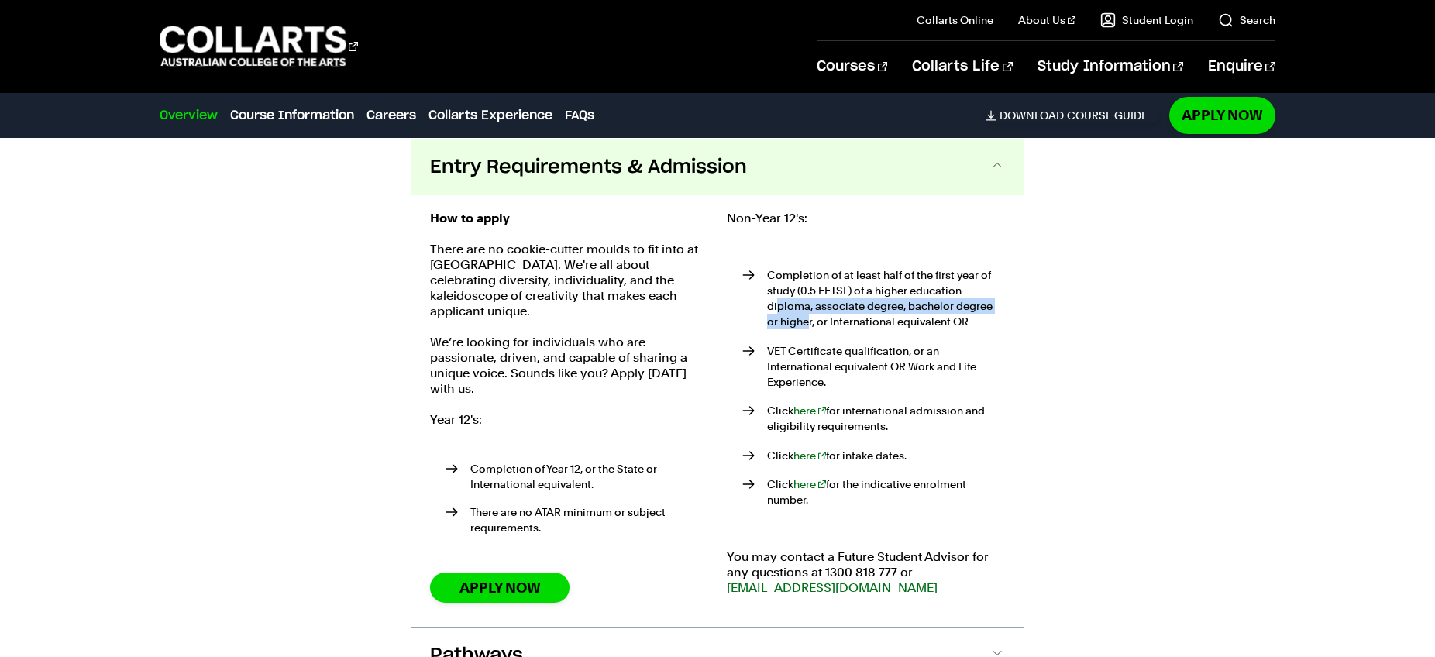
drag, startPoint x: 779, startPoint y: 308, endPoint x: 796, endPoint y: 325, distance: 23.6
click at [796, 325] on p "Completion of at least half of the first year of study (0.5 EFTSL) of a higher …" at bounding box center [886, 298] width 238 height 62
drag, startPoint x: 803, startPoint y: 317, endPoint x: 821, endPoint y: 347, distance: 35.5
click at [821, 347] on ul "Completion of at least half of the first year of study (0.5 EFTSL) of a higher …" at bounding box center [866, 388] width 278 height 292
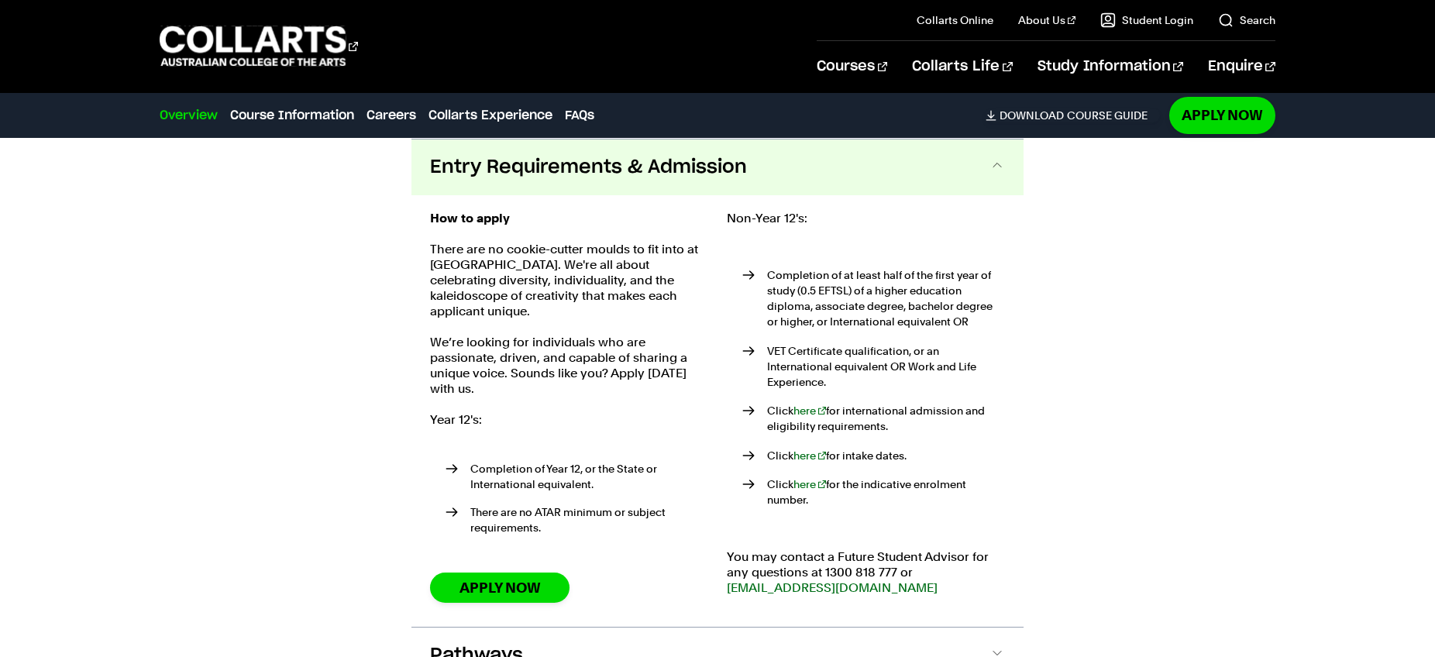
click at [821, 348] on p "VET Certificate qualification, or an International equivalent OR Work and Life …" at bounding box center [886, 366] width 238 height 46
drag, startPoint x: 904, startPoint y: 304, endPoint x: 909, endPoint y: 321, distance: 16.9
click at [910, 321] on p "Completion of at least half of the first year of study (0.5 EFTSL) of a higher …" at bounding box center [886, 298] width 238 height 62
click at [909, 322] on p "Completion of at least half of the first year of study (0.5 EFTSL) of a higher …" at bounding box center [886, 298] width 238 height 62
drag, startPoint x: 772, startPoint y: 353, endPoint x: 812, endPoint y: 387, distance: 53.3
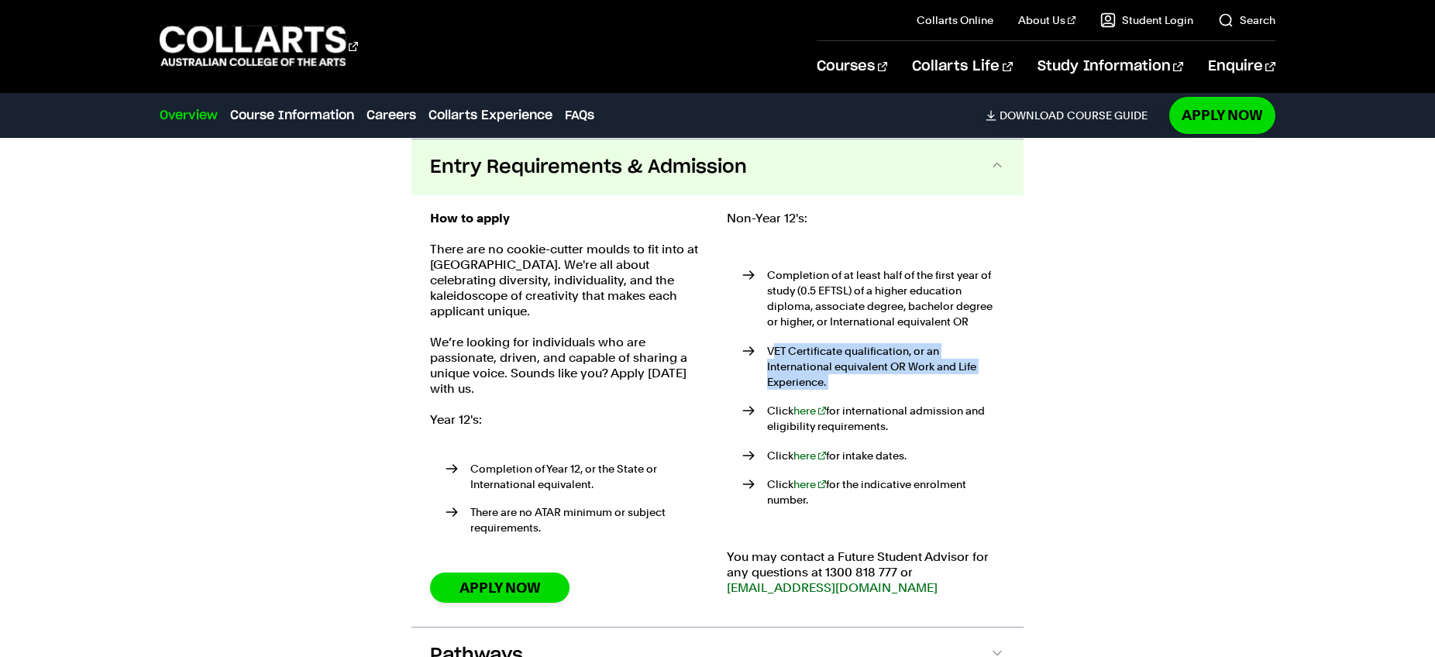
click at [812, 387] on ul "Completion of at least half of the first year of study (0.5 EFTSL) of a higher …" at bounding box center [866, 388] width 278 height 292
click at [812, 403] on p "Click here for international admission and eligibility requirements." at bounding box center [886, 418] width 238 height 31
drag, startPoint x: 786, startPoint y: 357, endPoint x: 793, endPoint y: 390, distance: 33.5
click at [793, 390] on ul "Completion of at least half of the first year of study (0.5 EFTSL) of a higher …" at bounding box center [866, 388] width 278 height 292
click at [793, 403] on p "Click here for international admission and eligibility requirements." at bounding box center [886, 418] width 238 height 31
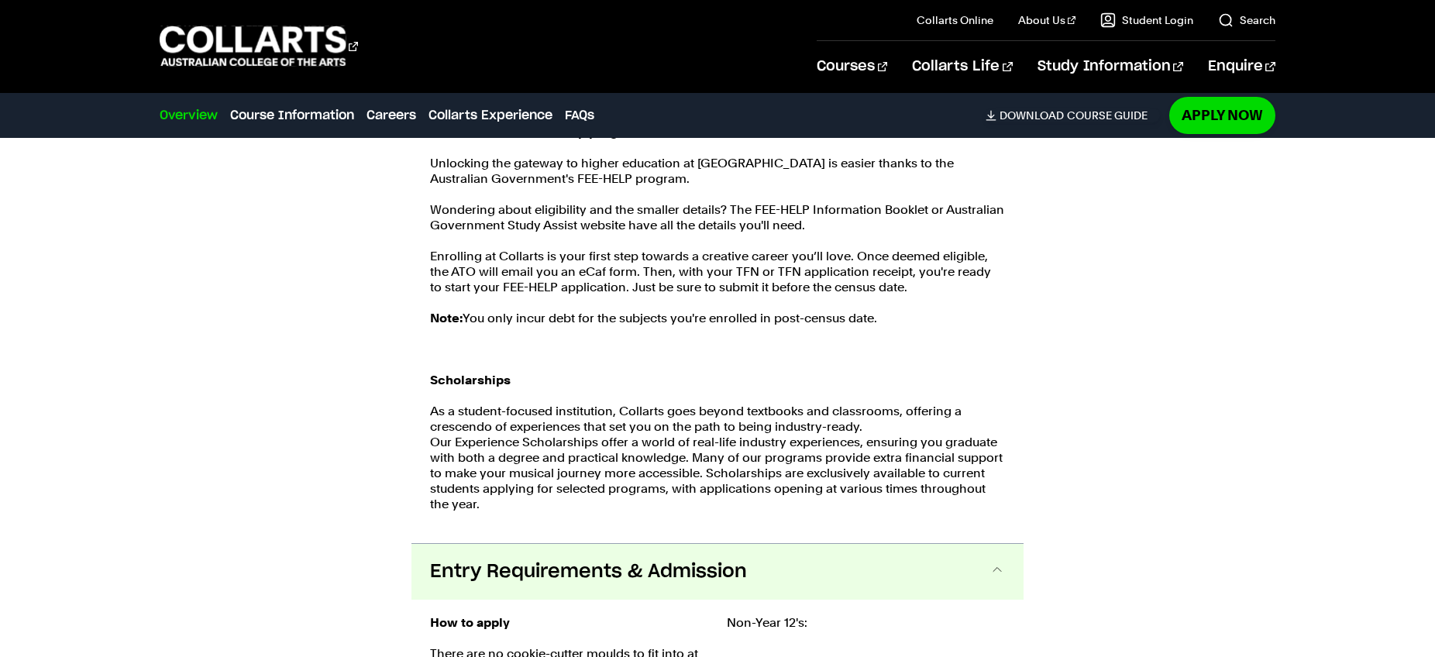
scroll to position [1842, 0]
